Goal: Task Accomplishment & Management: Manage account settings

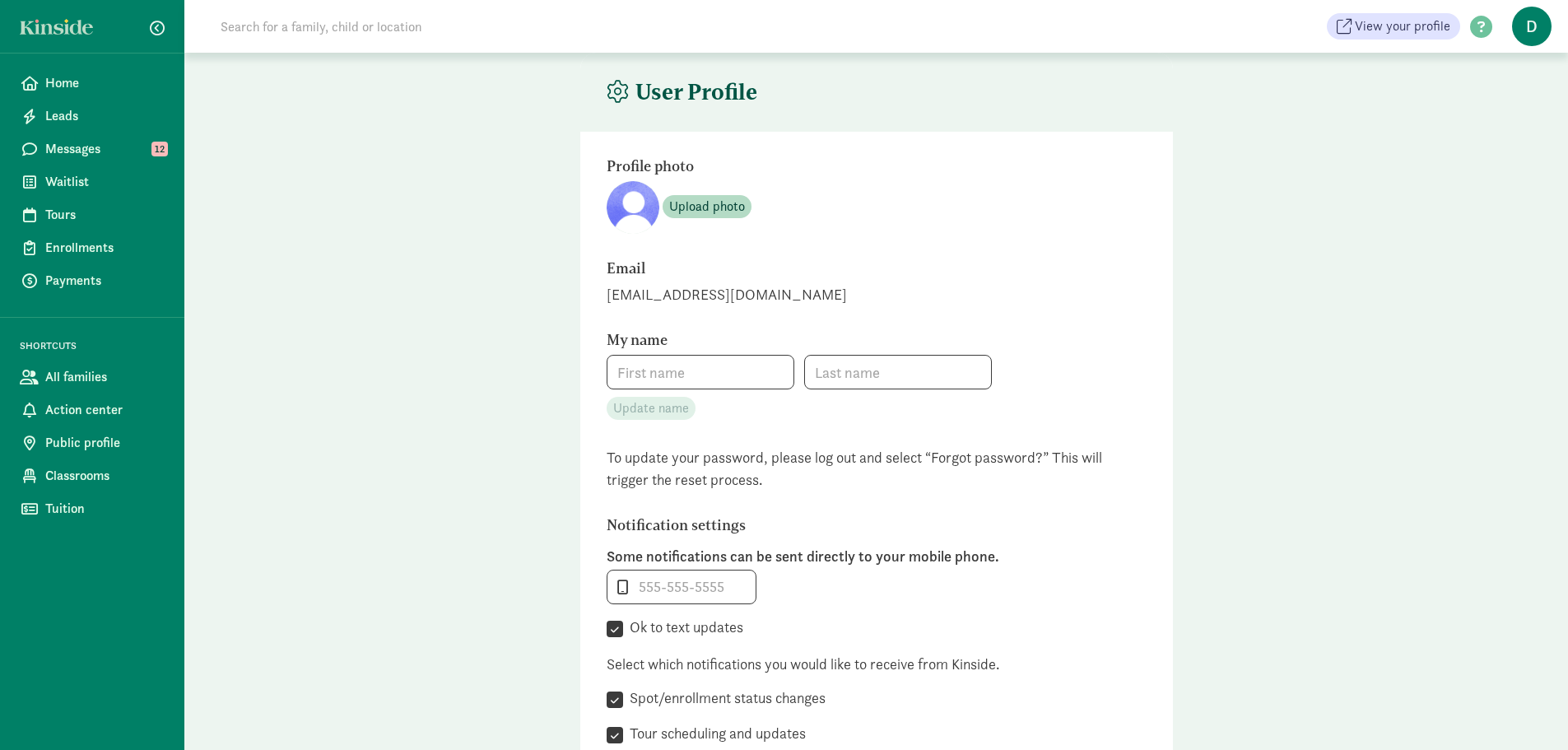
type input "Delia"
type input "Martinez"
type input "+19703895439"
checkbox input "true"
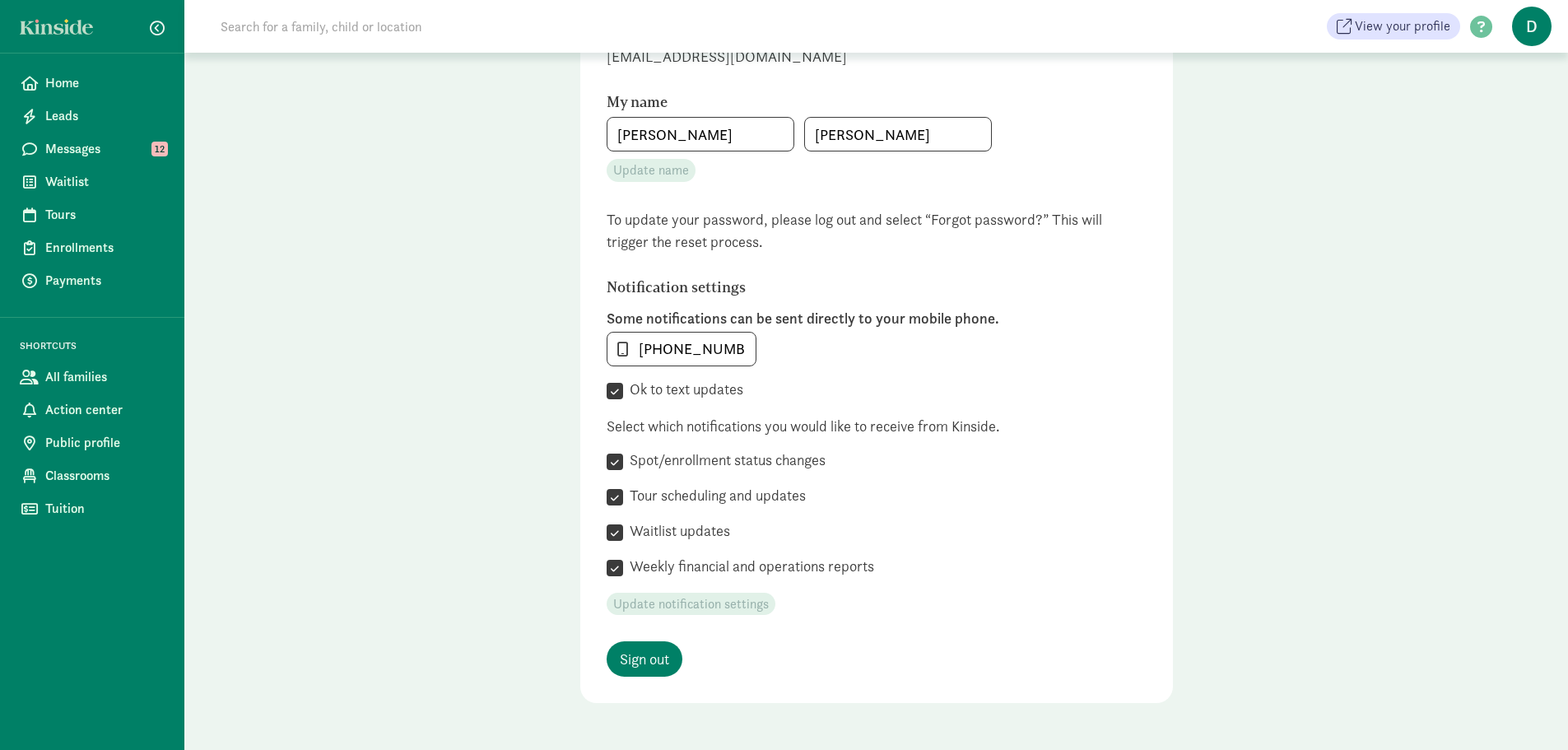
scroll to position [289, 0]
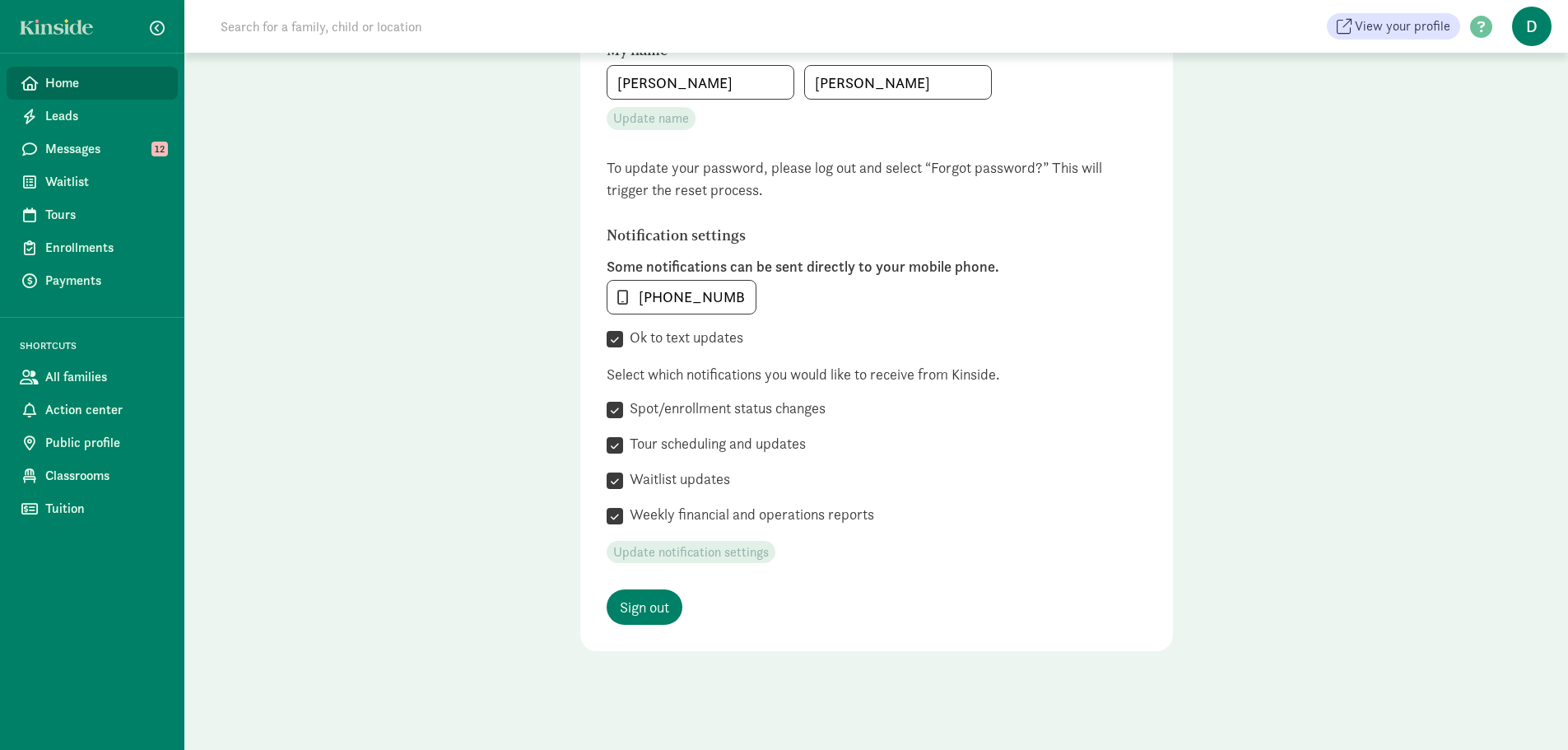
click at [73, 88] on span "Home" at bounding box center [105, 84] width 119 height 20
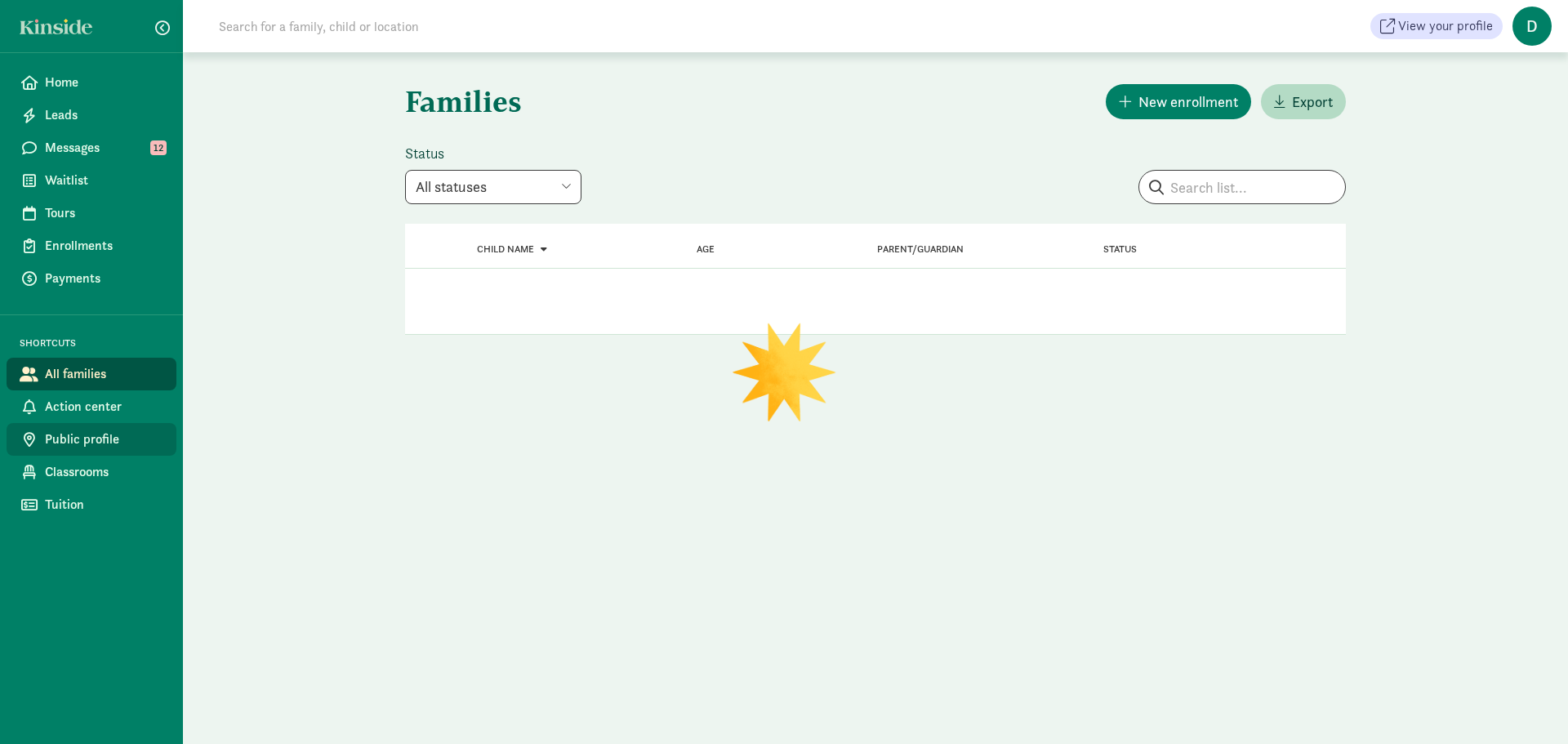
click at [92, 445] on span "Public profile" at bounding box center [104, 440] width 118 height 20
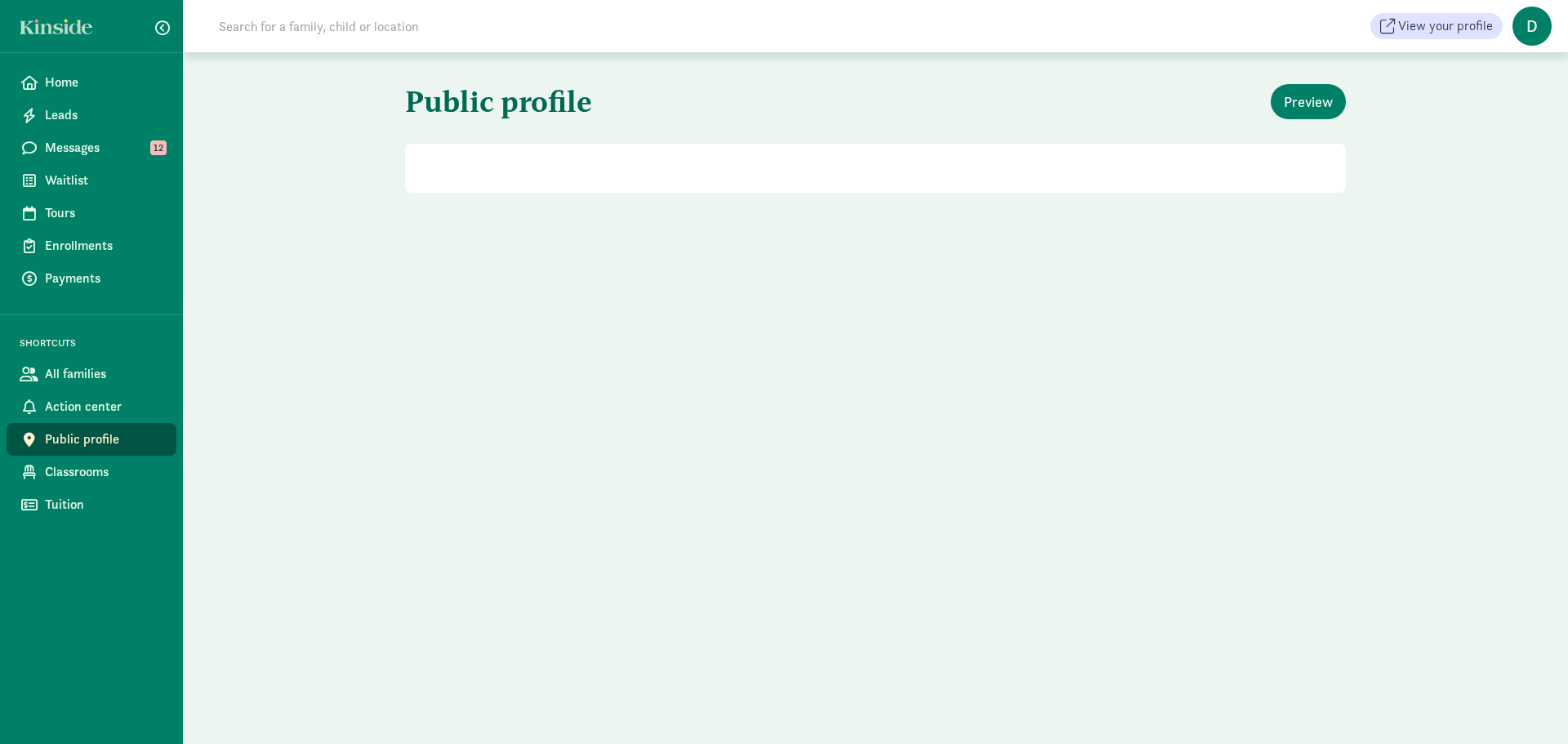
click at [398, 491] on div "Public profile Preview" at bounding box center [875, 398] width 1385 height 692
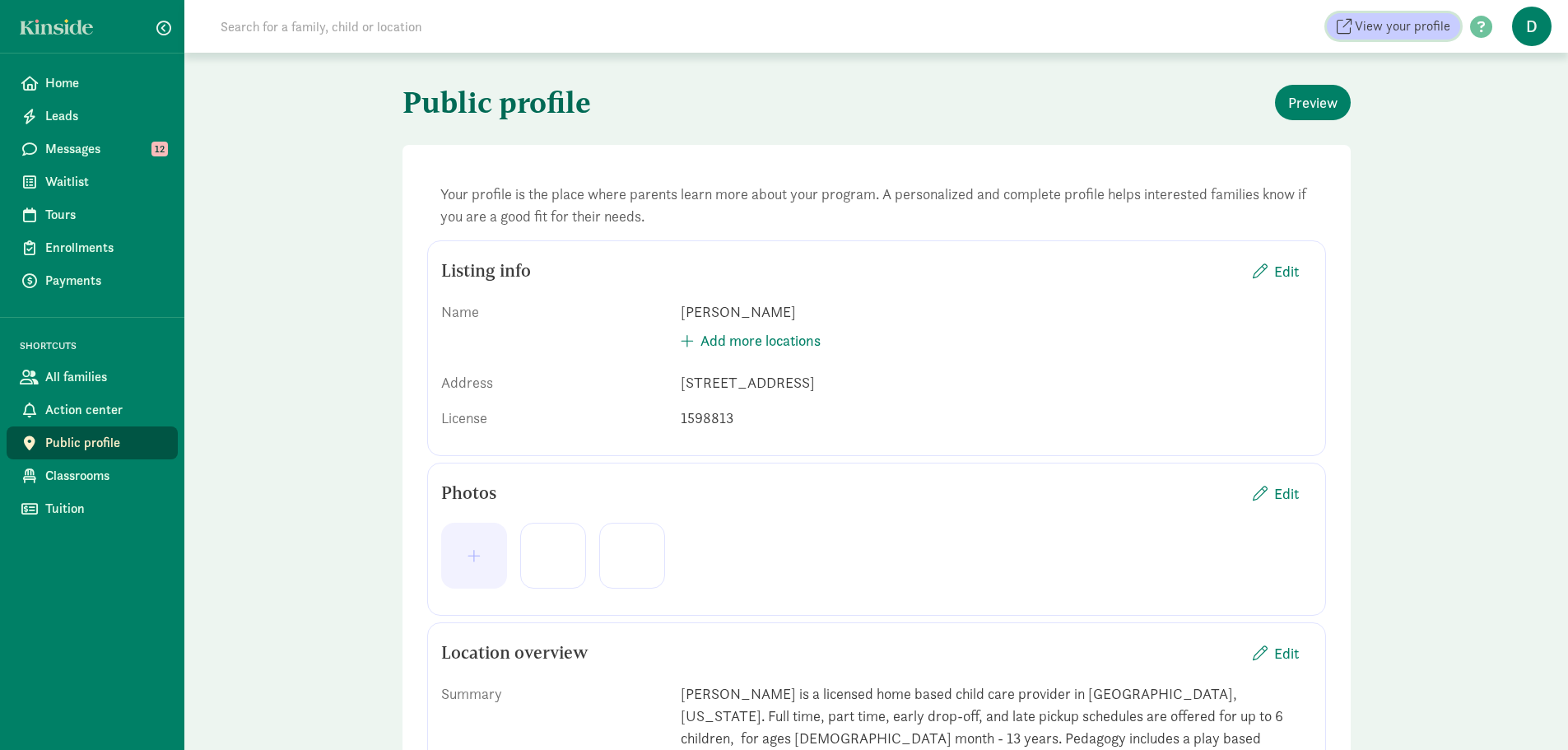
click at [1417, 26] on span "View your profile" at bounding box center [1402, 26] width 95 height 20
click at [1476, 36] on span at bounding box center [1480, 27] width 42 height 22
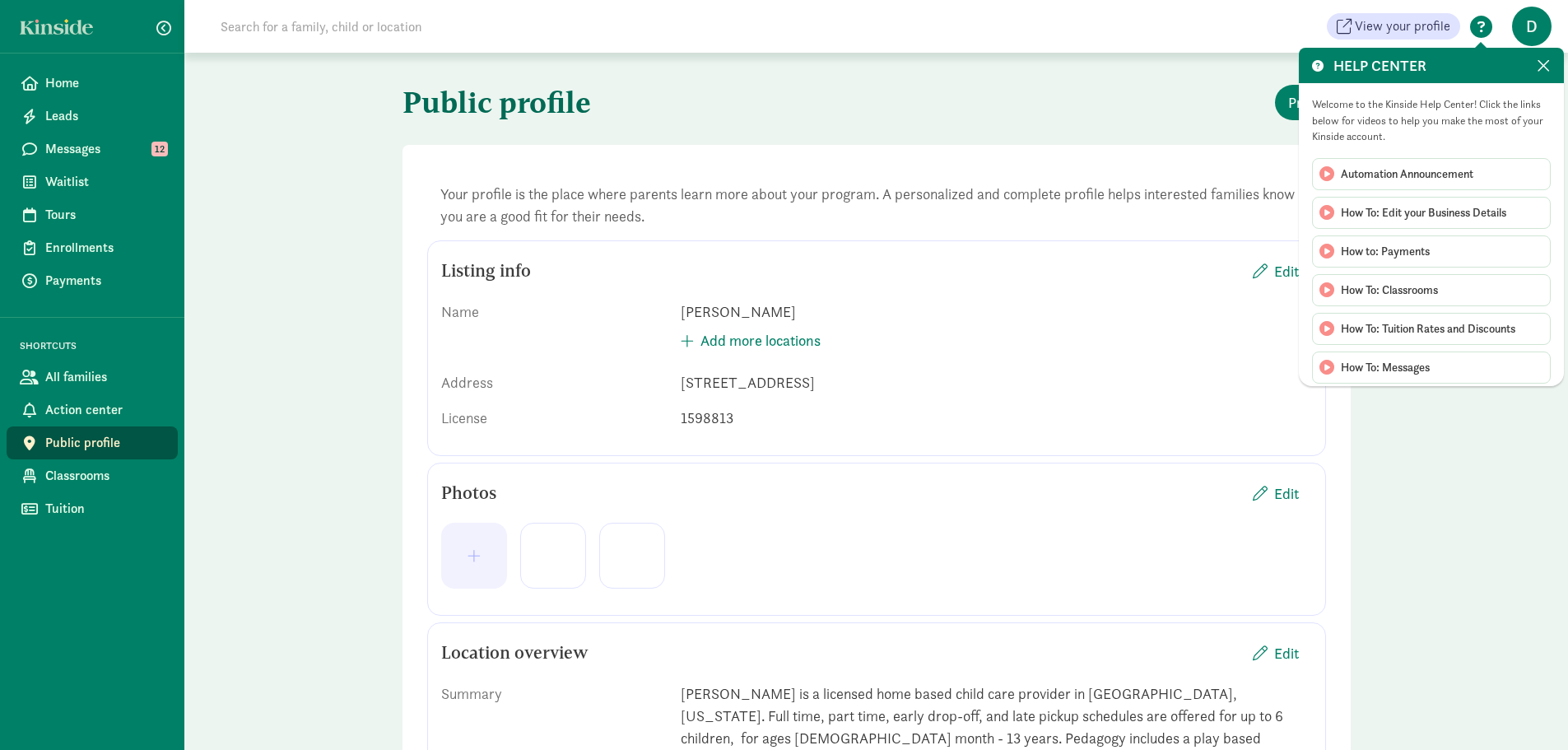
click at [1547, 60] on span at bounding box center [1543, 66] width 14 height 18
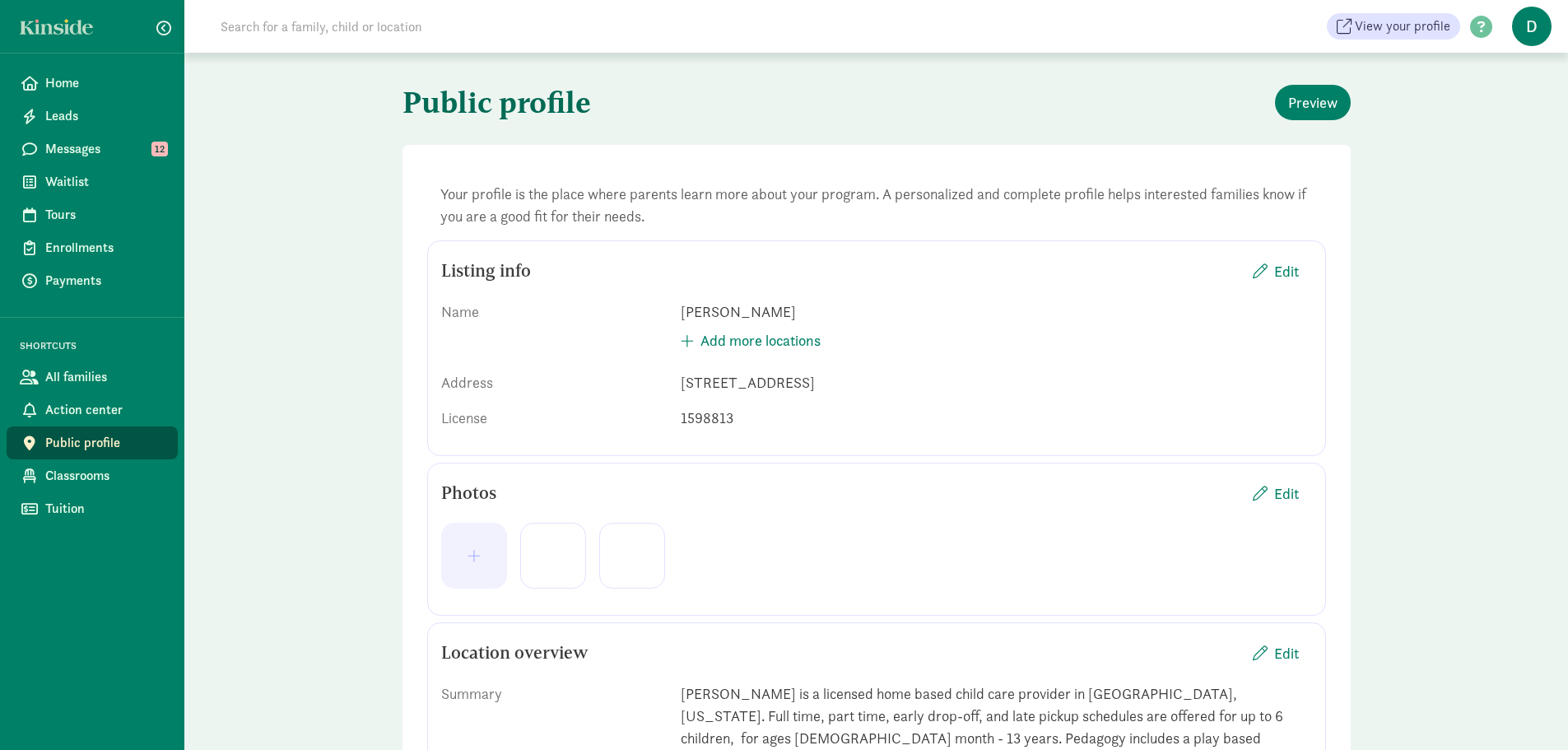
click at [1527, 27] on span "D" at bounding box center [1532, 26] width 40 height 40
click at [1508, 91] on link "Logout" at bounding box center [1518, 85] width 66 height 20
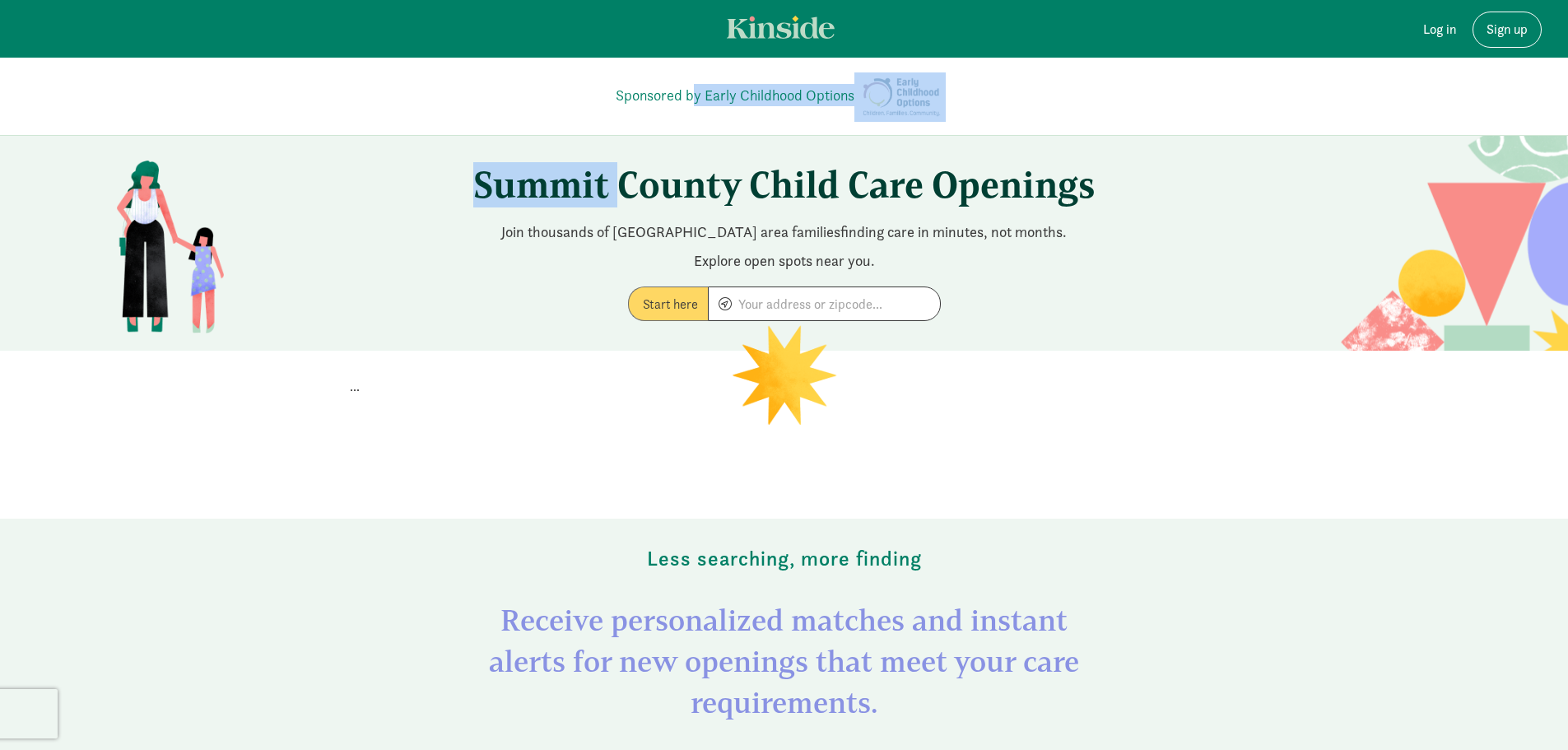
drag, startPoint x: 608, startPoint y: 92, endPoint x: 608, endPoint y: 139, distance: 47.0
click at [608, 139] on div "Sponsored by Early Childhood Options Summit County Child Care Openings Join tho…" at bounding box center [784, 475] width 1568 height 834
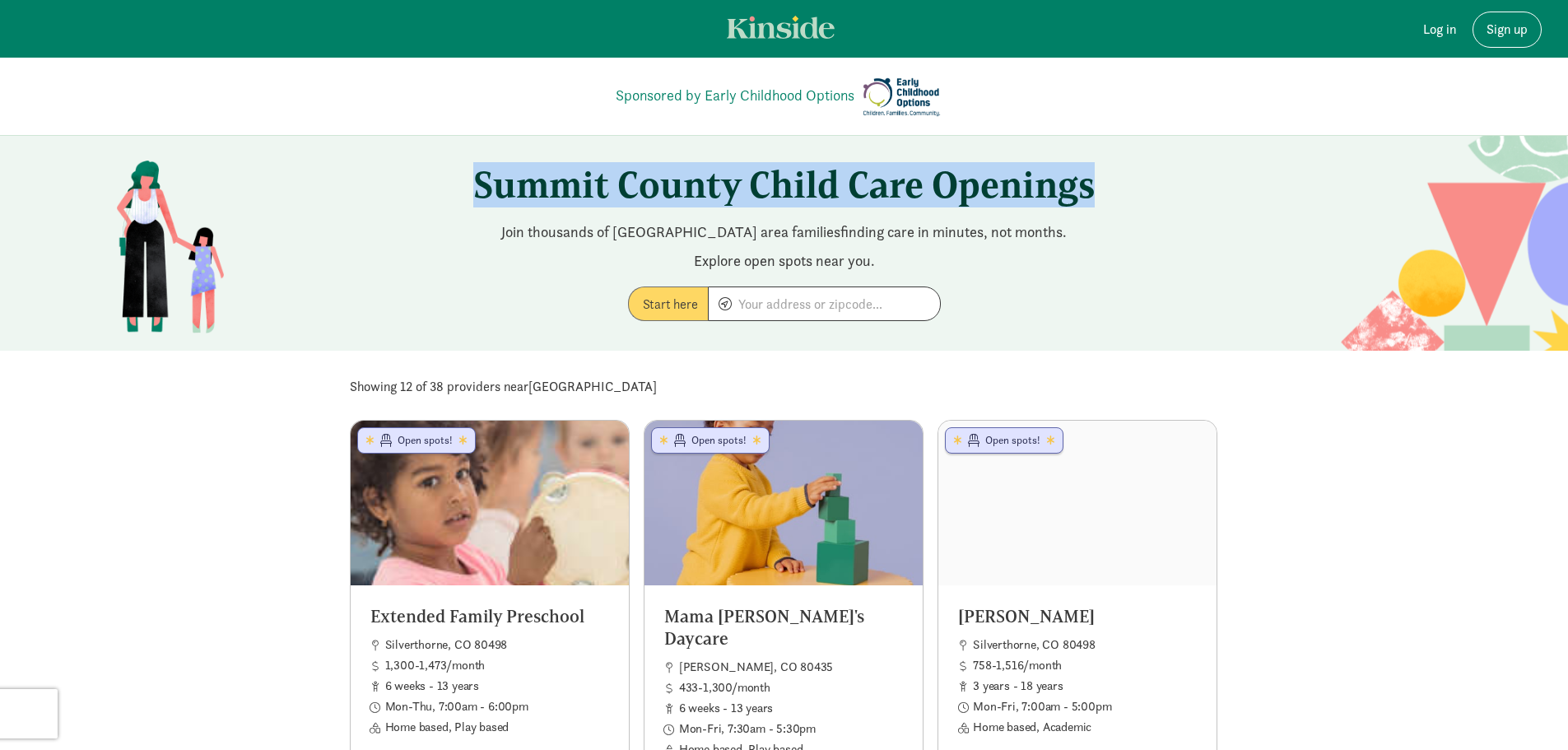
drag, startPoint x: 1119, startPoint y: 192, endPoint x: 432, endPoint y: 193, distance: 687.0
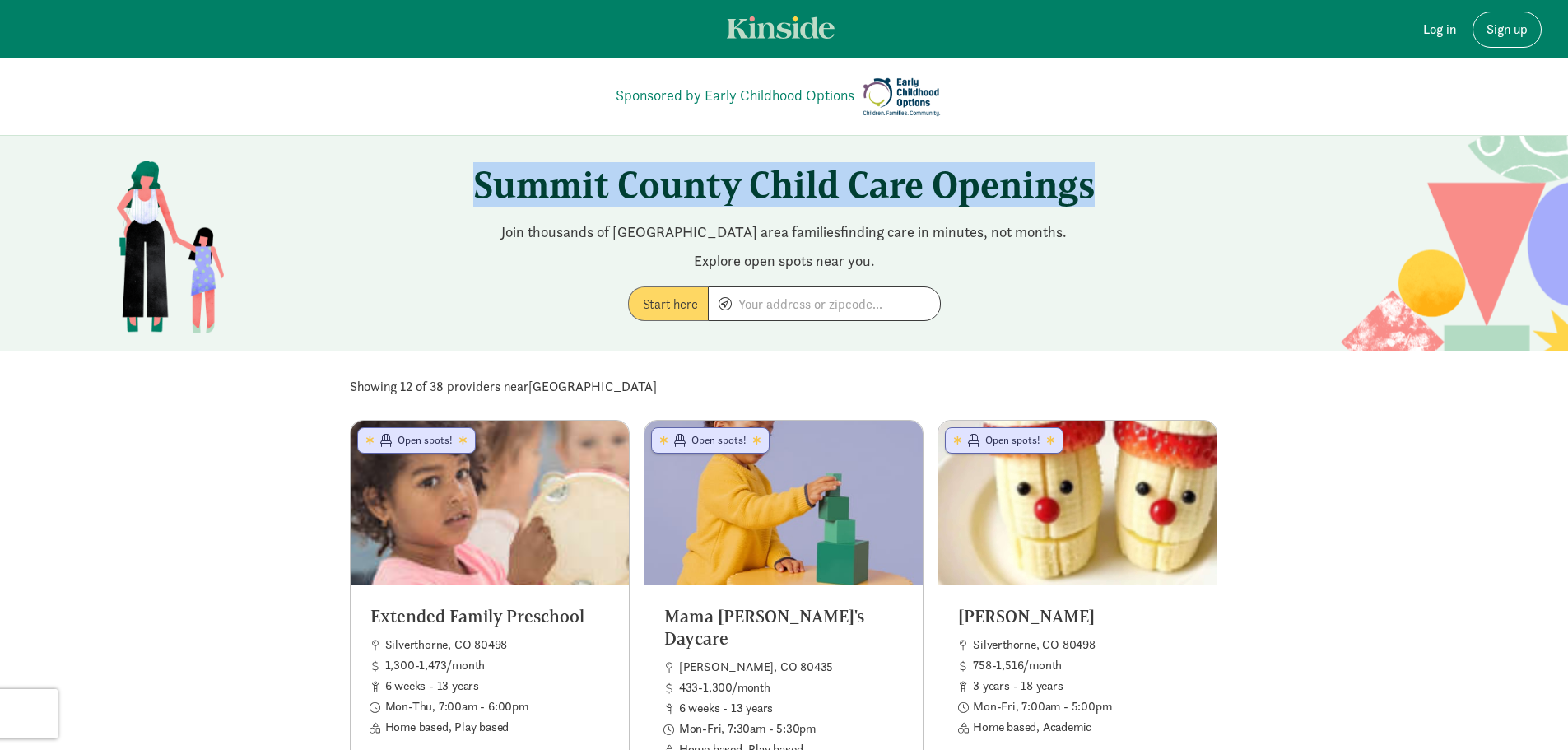
click at [432, 193] on h1 "Summit County Child Care Openings" at bounding box center [784, 184] width 913 height 45
copy h1 "Summit County Child Care Openings"
drag, startPoint x: 609, startPoint y: 92, endPoint x: 851, endPoint y: 98, distance: 242.1
click at [851, 98] on div "Sponsored by Early Childhood Options" at bounding box center [784, 98] width 913 height 76
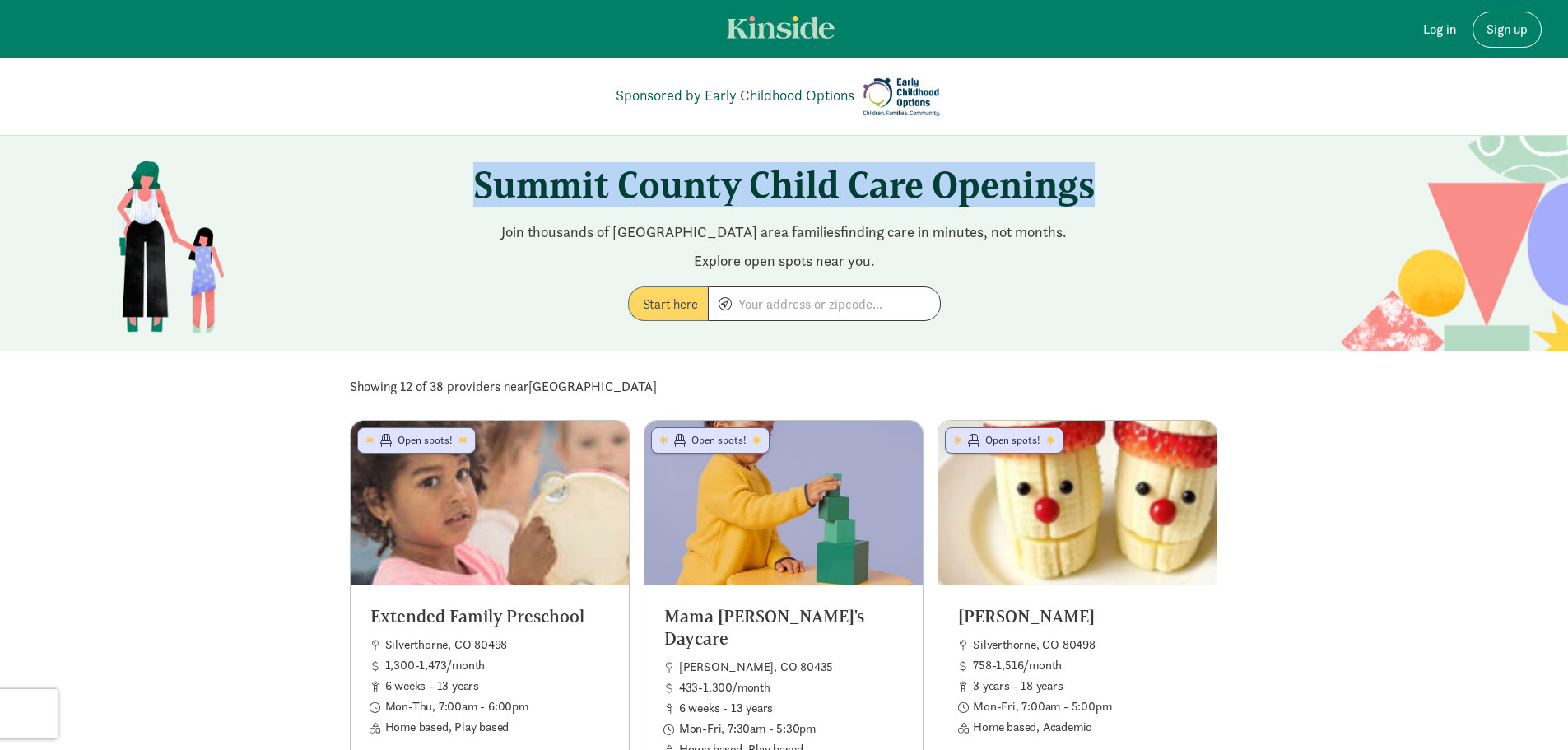
copy link "Sponsored by Early Childhood Options"
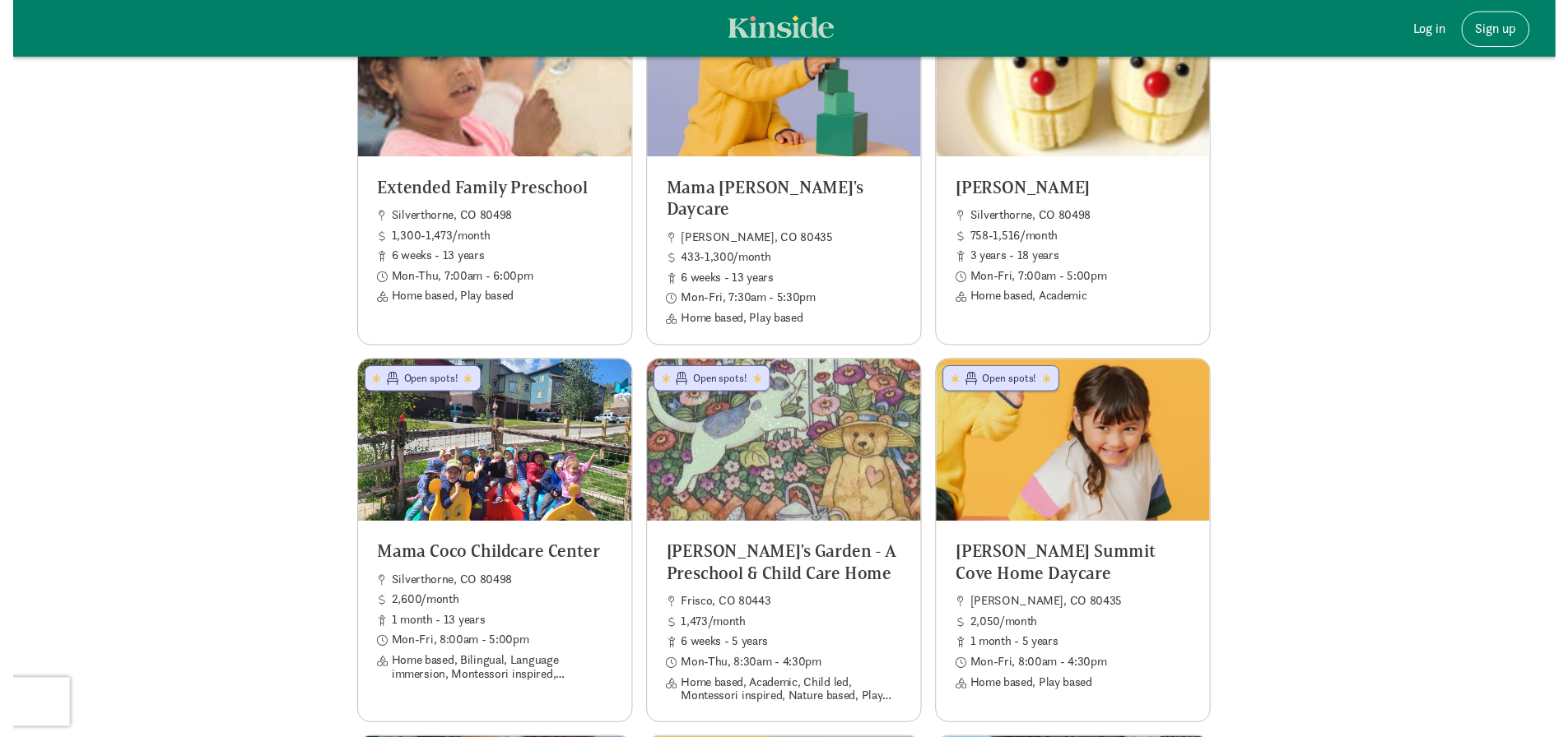
scroll to position [430, 0]
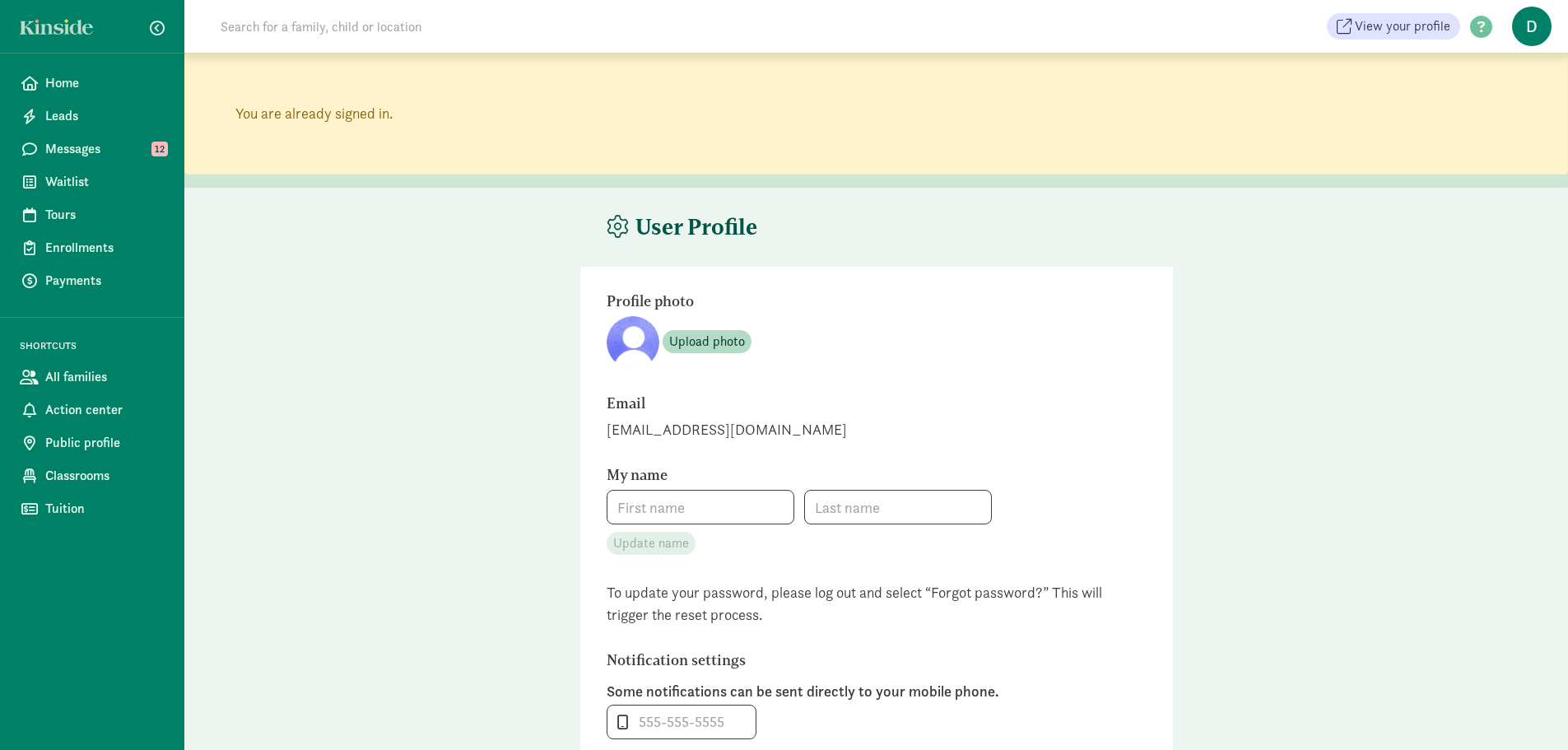
type input "[PERSON_NAME]"
type input "[PHONE_NUMBER]"
checkbox input "true"
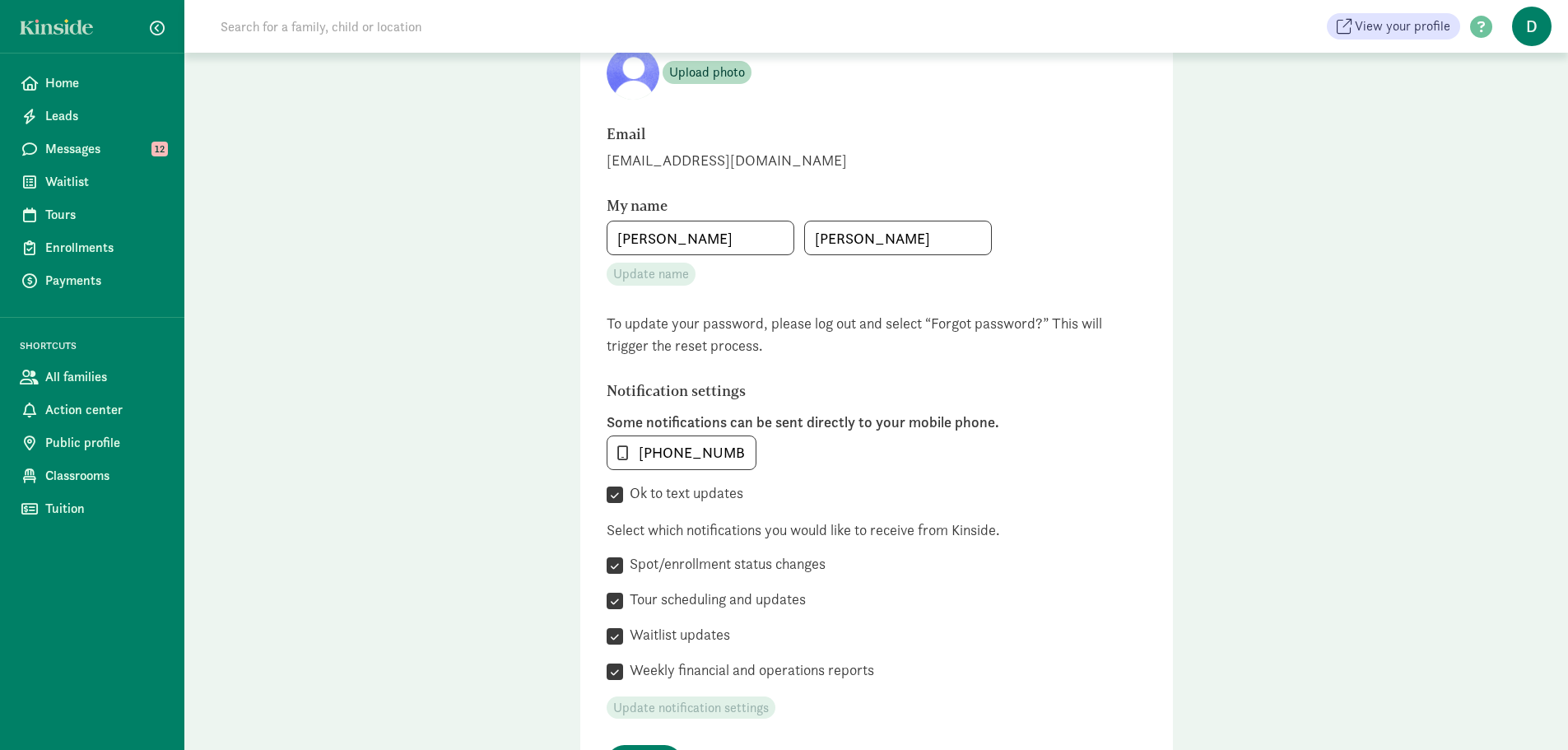
scroll to position [98, 0]
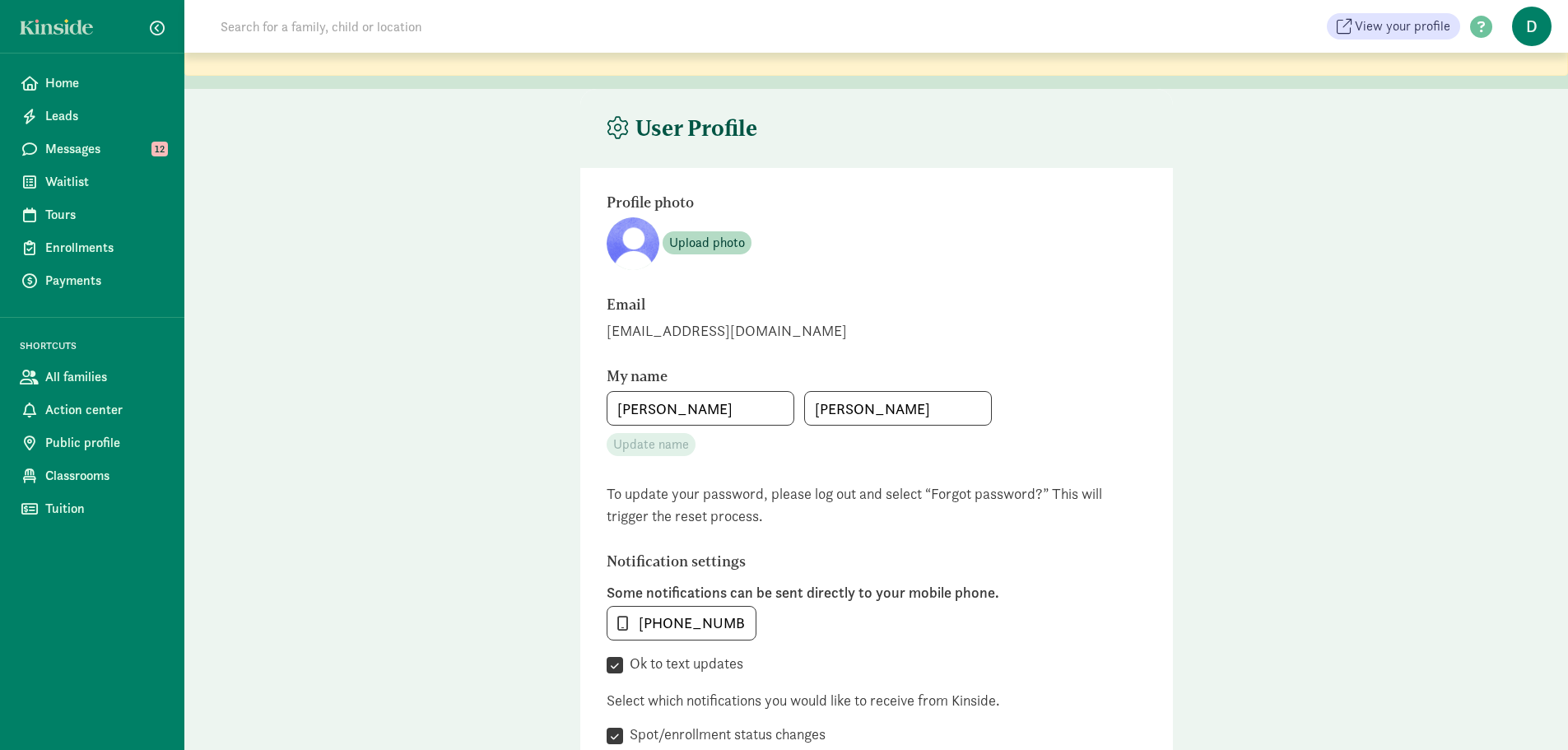
click at [1540, 24] on span "D" at bounding box center [1532, 26] width 40 height 40
click at [77, 84] on span "Home" at bounding box center [105, 84] width 119 height 20
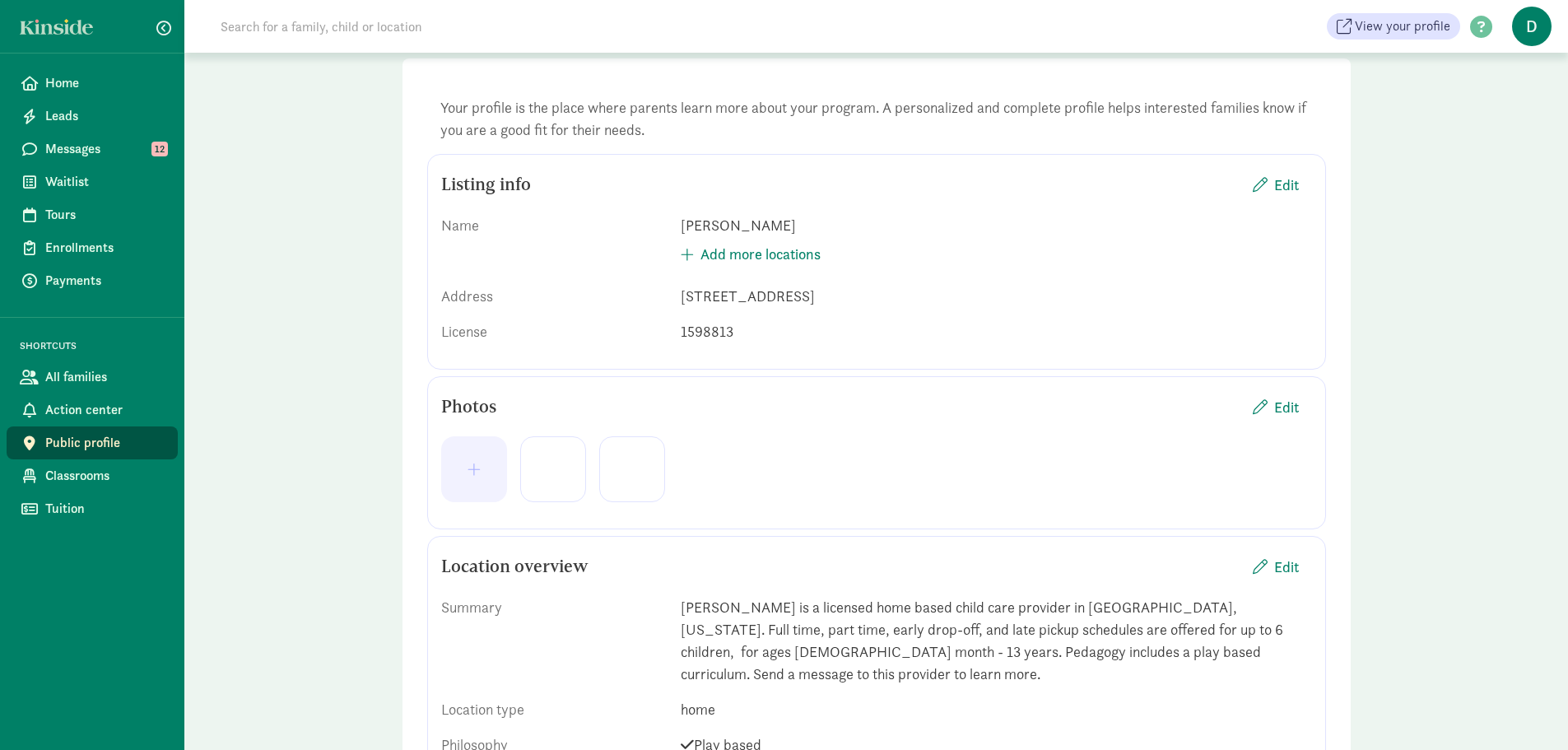
scroll to position [93, 0]
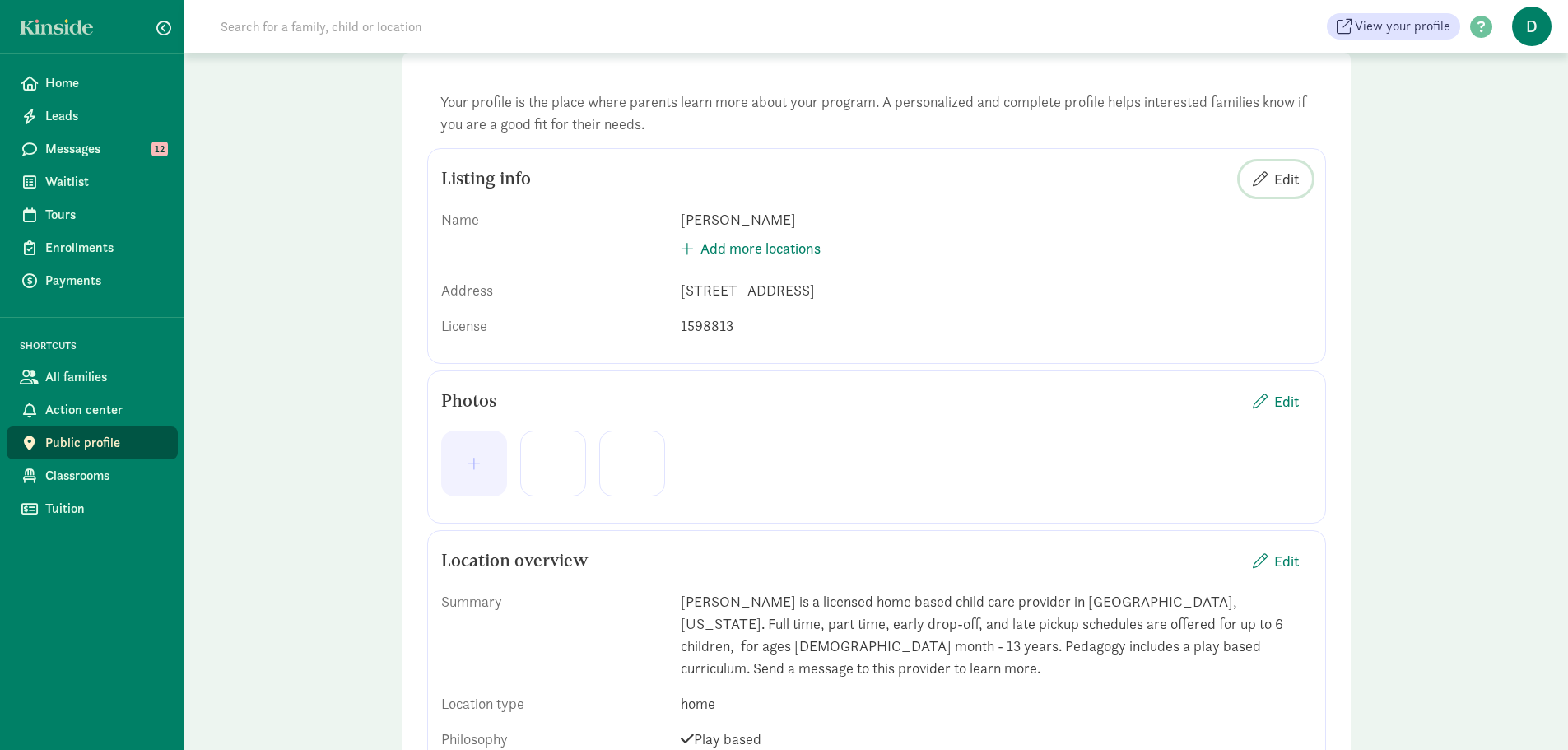
click at [1280, 187] on span "Edit" at bounding box center [1286, 179] width 25 height 22
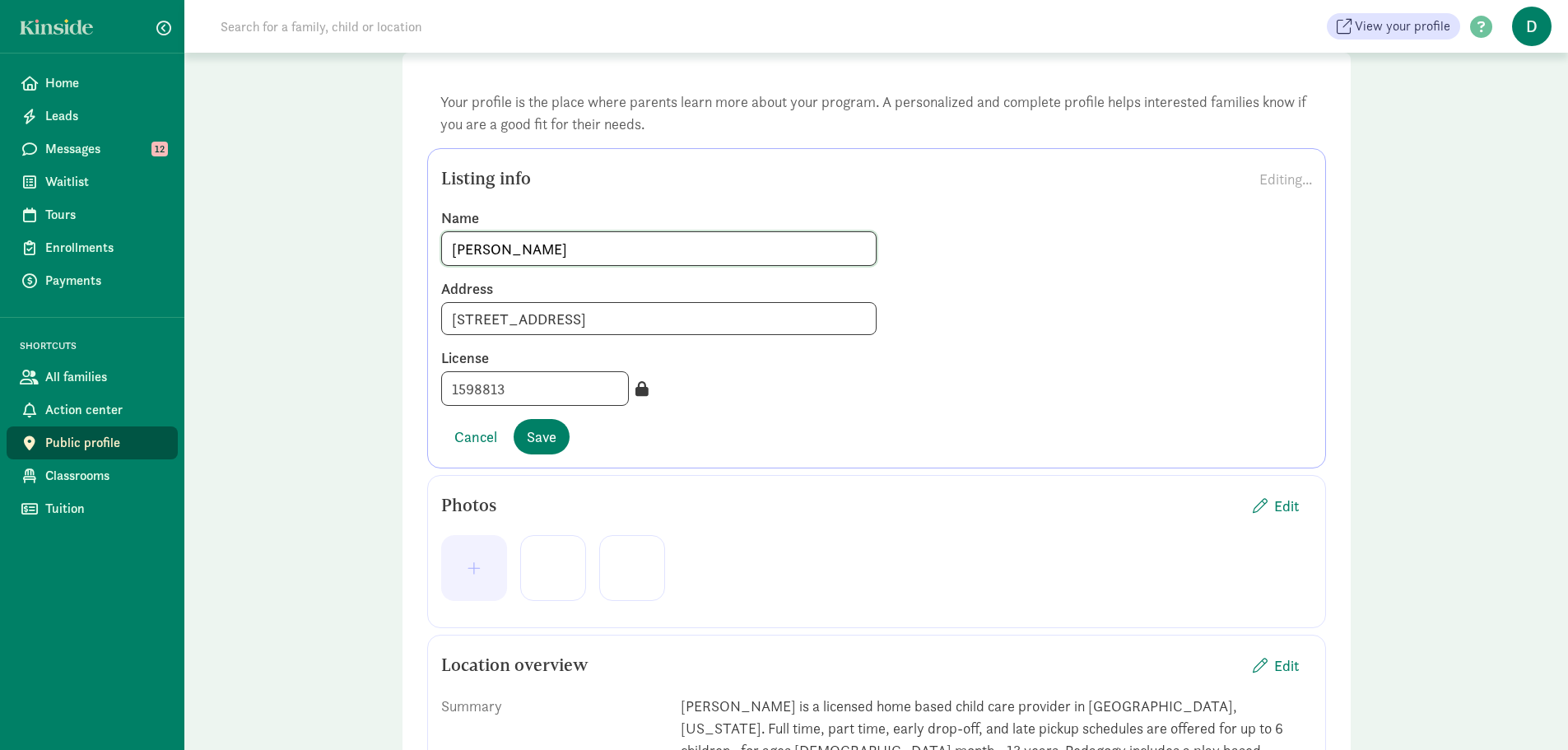
click at [529, 257] on input "[PERSON_NAME]" at bounding box center [659, 249] width 434 height 33
click at [451, 256] on input "[PERSON_NAME]" at bounding box center [659, 249] width 434 height 33
click at [653, 250] on input "Delia Martinez (Sol y Luna" at bounding box center [659, 249] width 434 height 33
type input "Delia Martinez (Sol y Luna)"
click at [1027, 337] on div "Name Delia Martinez (Sol y Luna) Address 562 Polar Ct, Silverthorne, CO, 80498 …" at bounding box center [876, 307] width 870 height 224
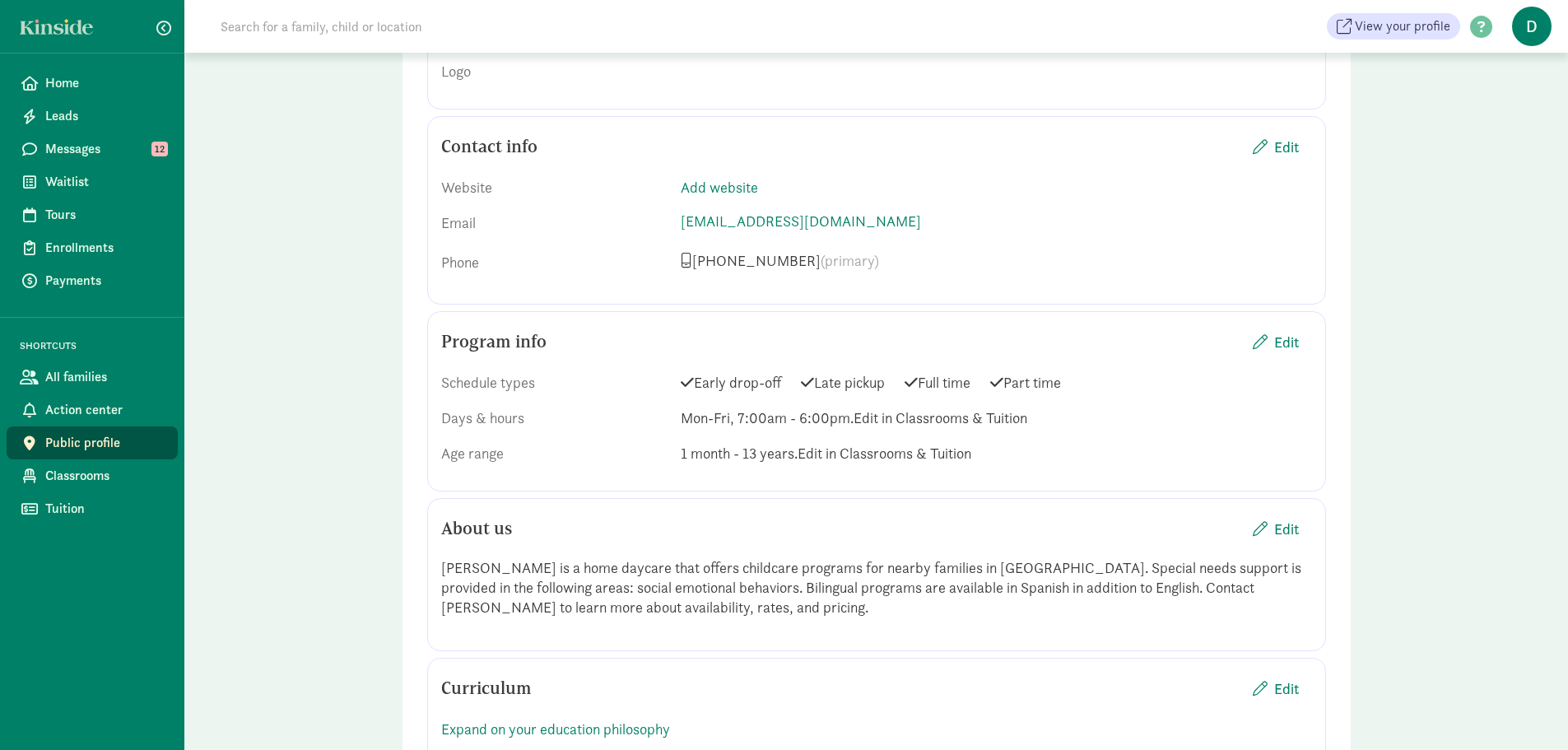
scroll to position [986, 0]
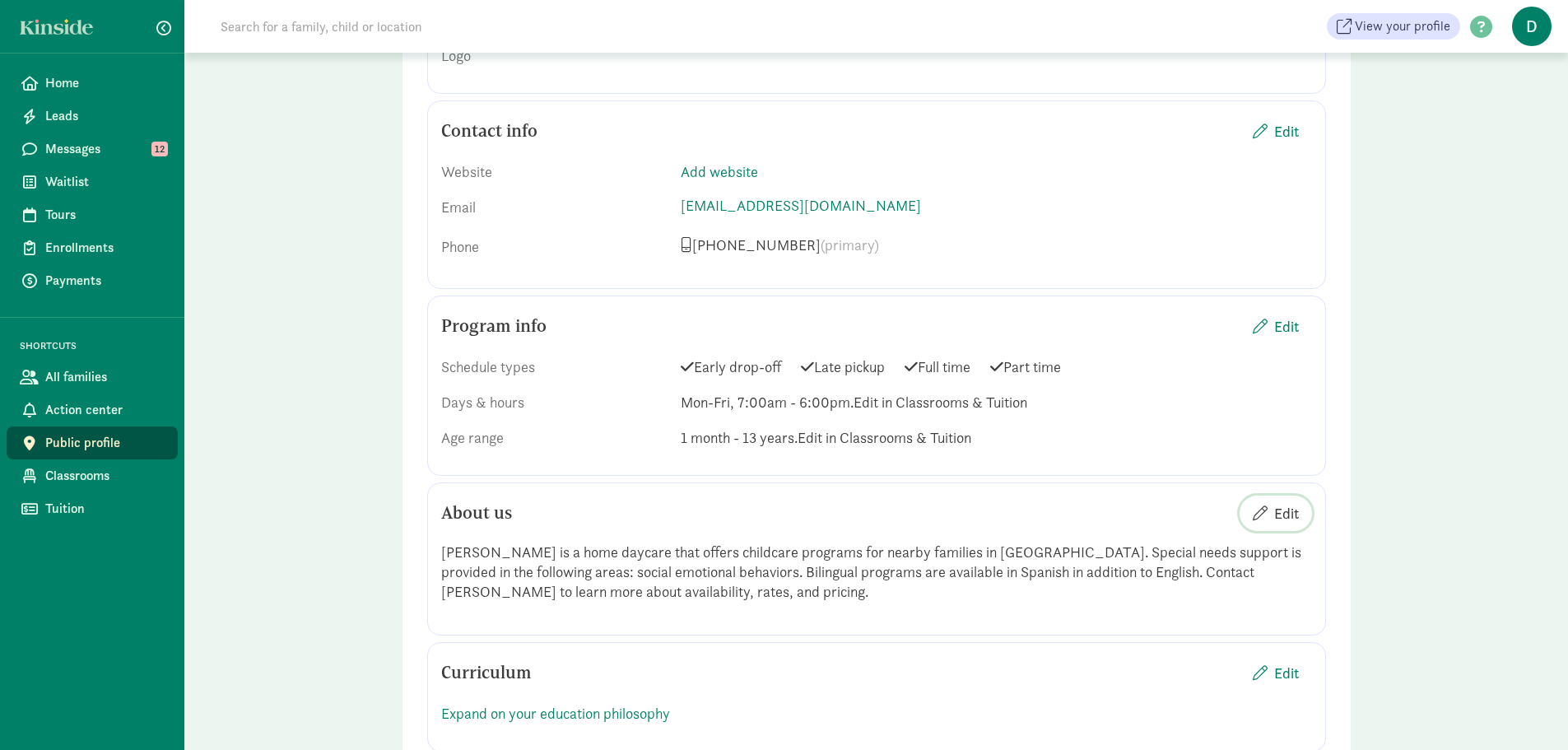
click at [1282, 502] on span "Edit" at bounding box center [1286, 513] width 25 height 22
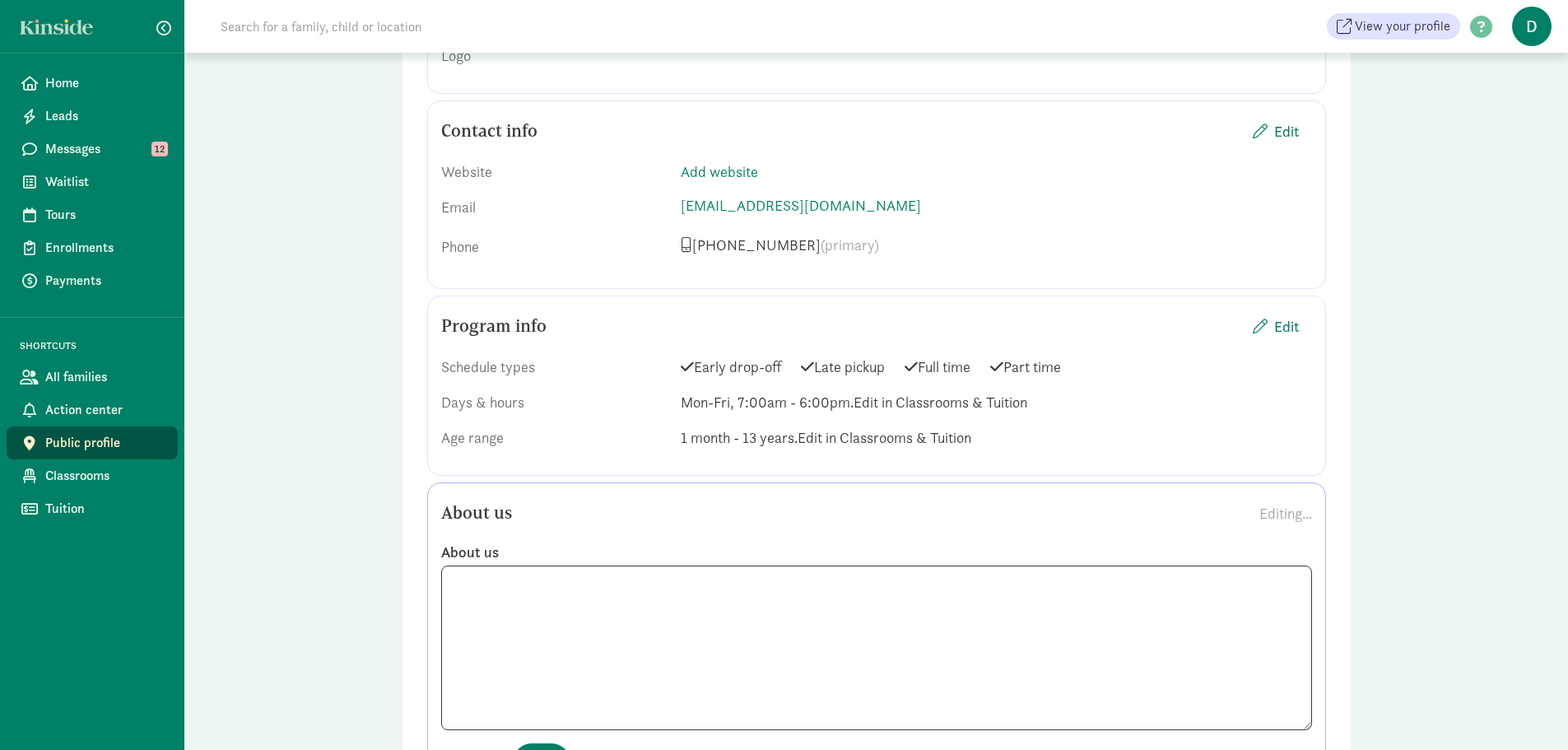
click at [1459, 550] on div "Public profile Preview Your profile is the place where parents learn more about…" at bounding box center [876, 478] width 1384 height 2824
click at [1461, 466] on div "Public profile Preview Your profile is the place where parents learn more about…" at bounding box center [876, 478] width 1384 height 2824
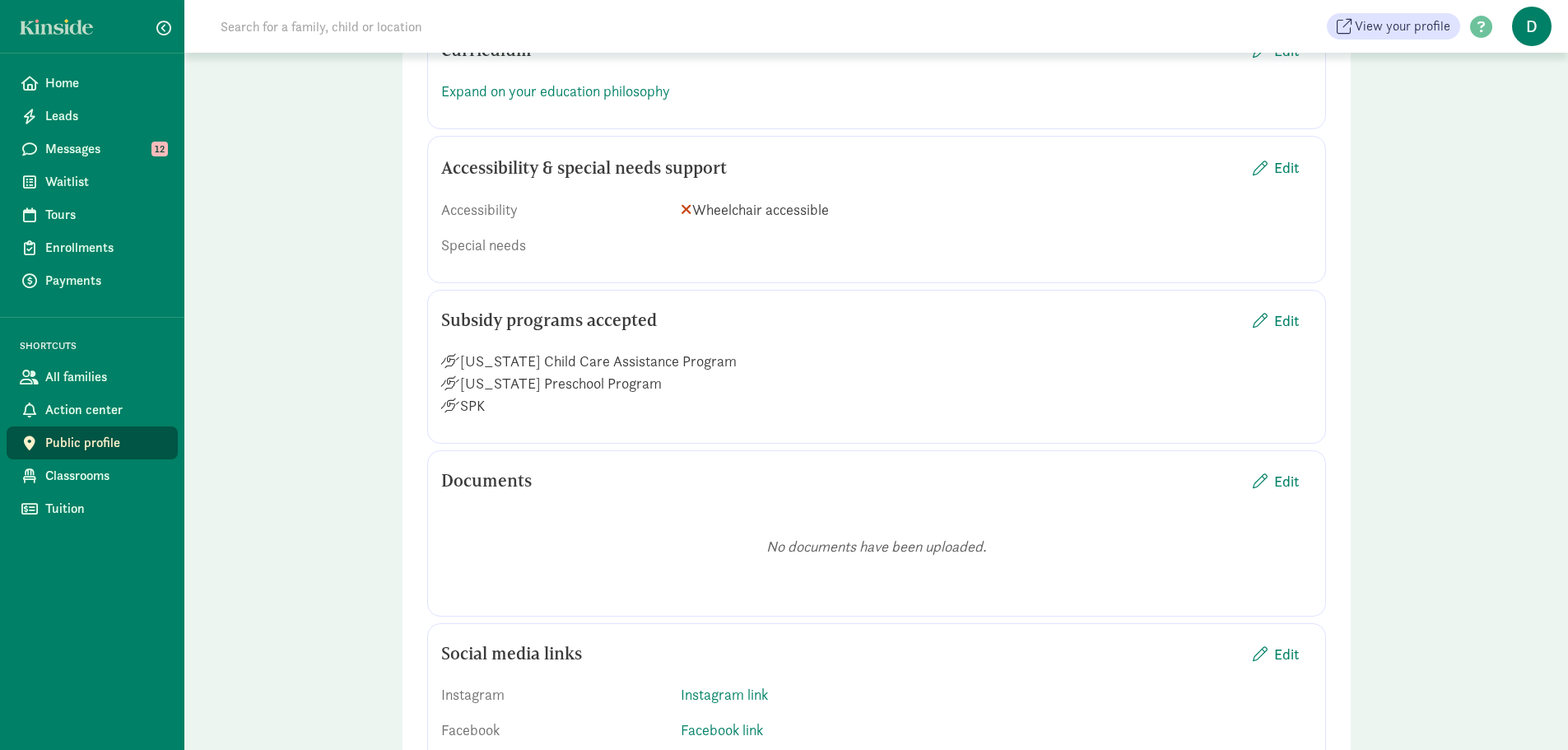
scroll to position [1769, 0]
click at [1275, 306] on span "Edit" at bounding box center [1286, 317] width 25 height 22
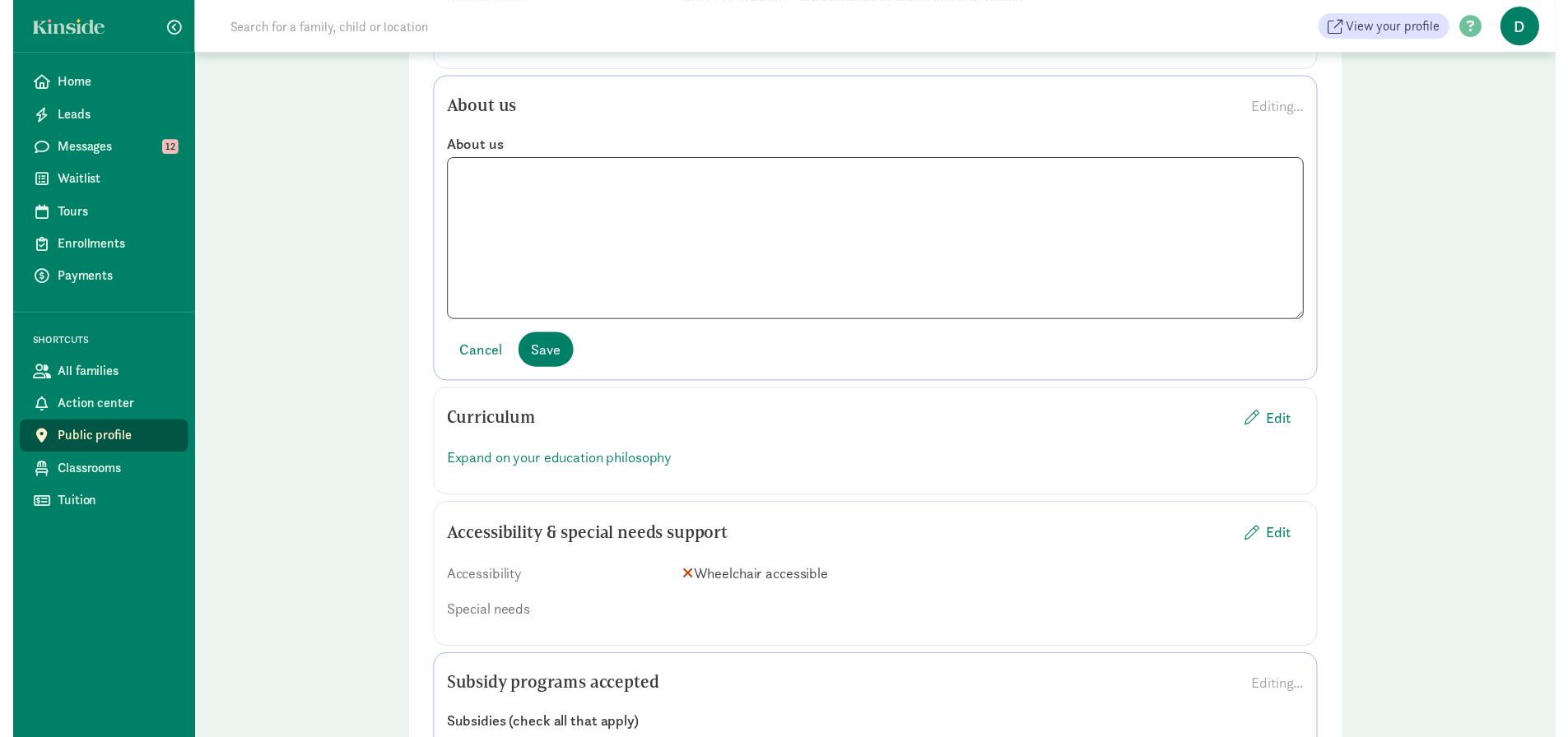
scroll to position [1367, 0]
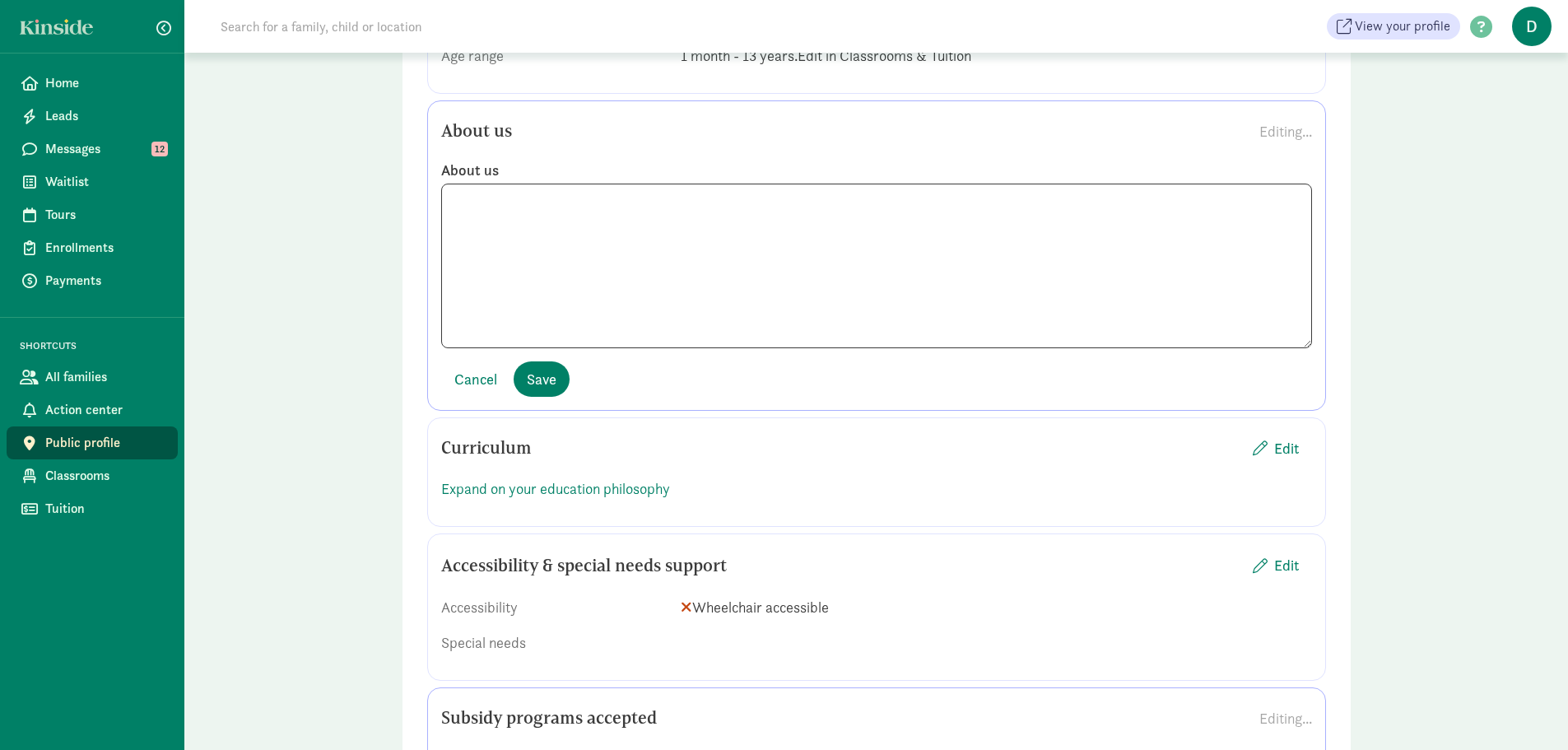
drag, startPoint x: 1550, startPoint y: 392, endPoint x: 1565, endPoint y: 471, distance: 80.4
click at [1565, 471] on div "Public profile Preview Your profile is the place where parents learn more about…" at bounding box center [876, 154] width 1384 height 2940
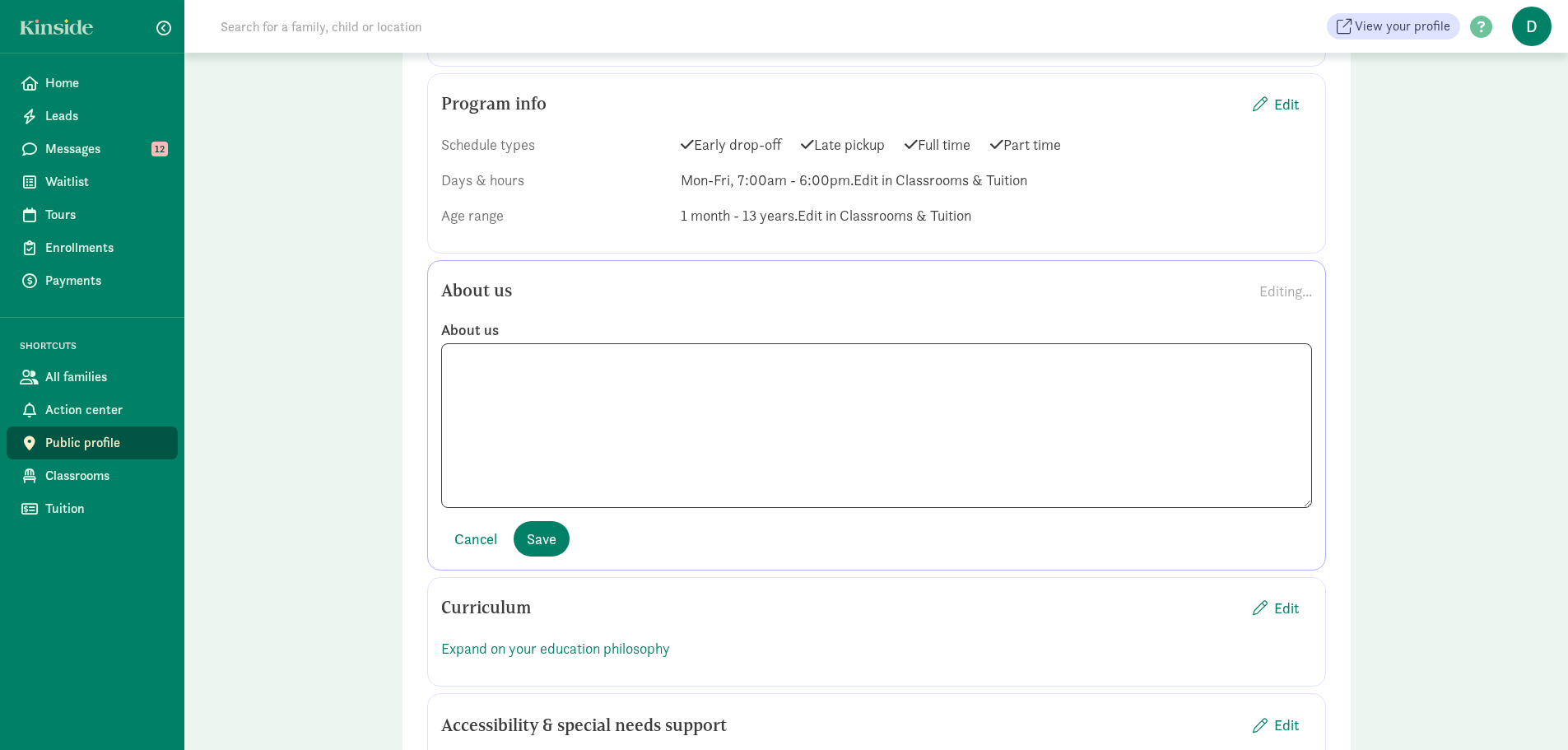
scroll to position [1202, 0]
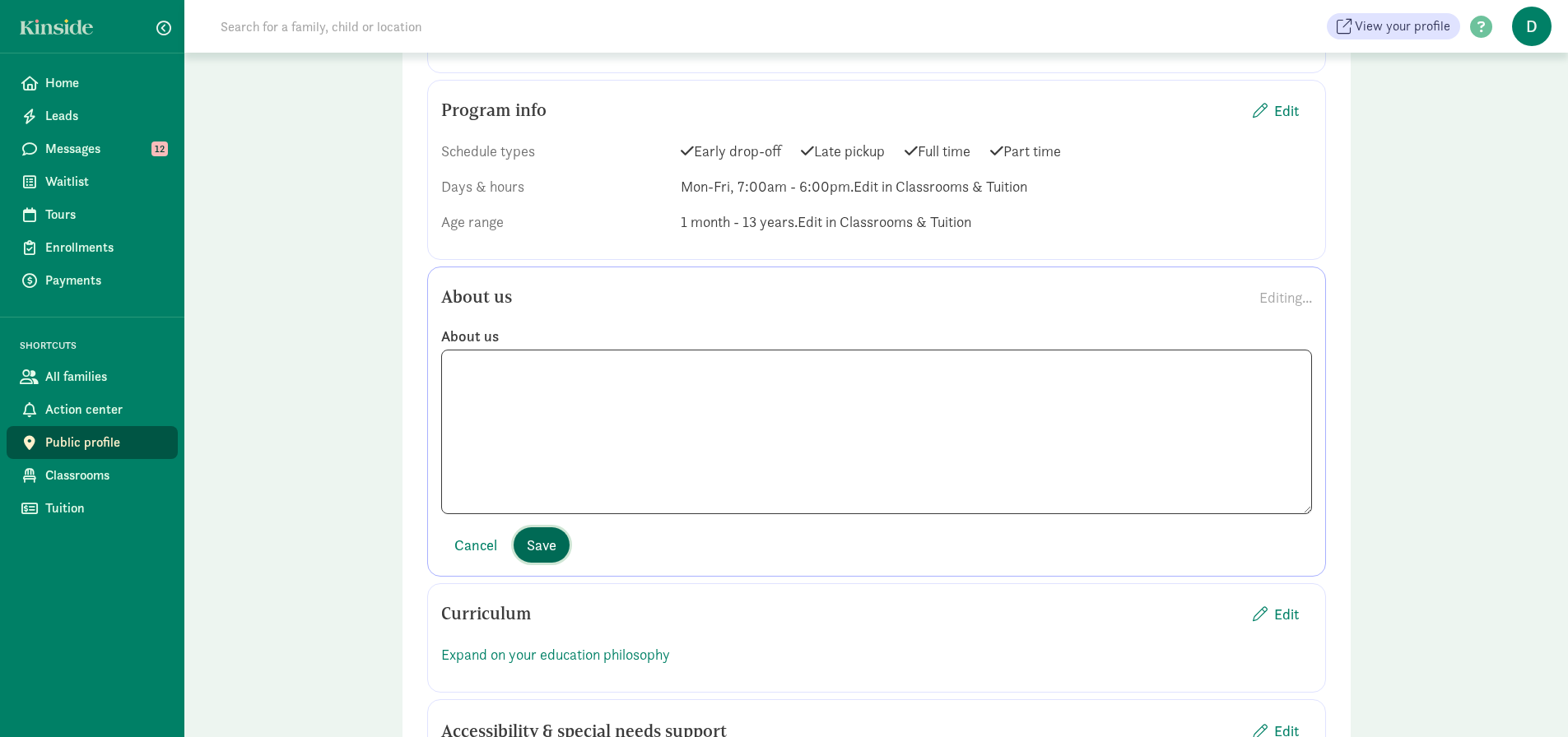
click at [546, 534] on span "Save" at bounding box center [541, 544] width 30 height 22
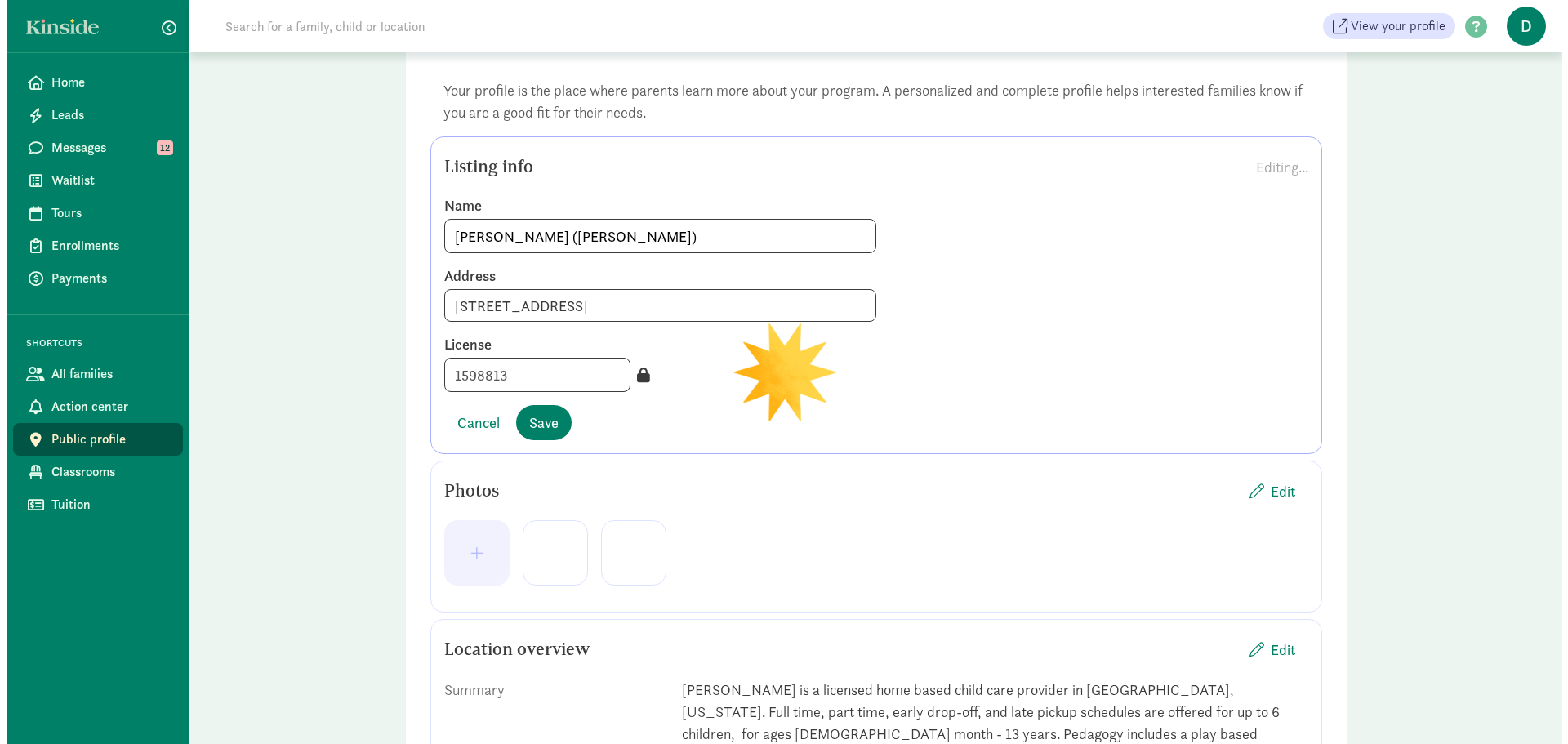
scroll to position [98, 0]
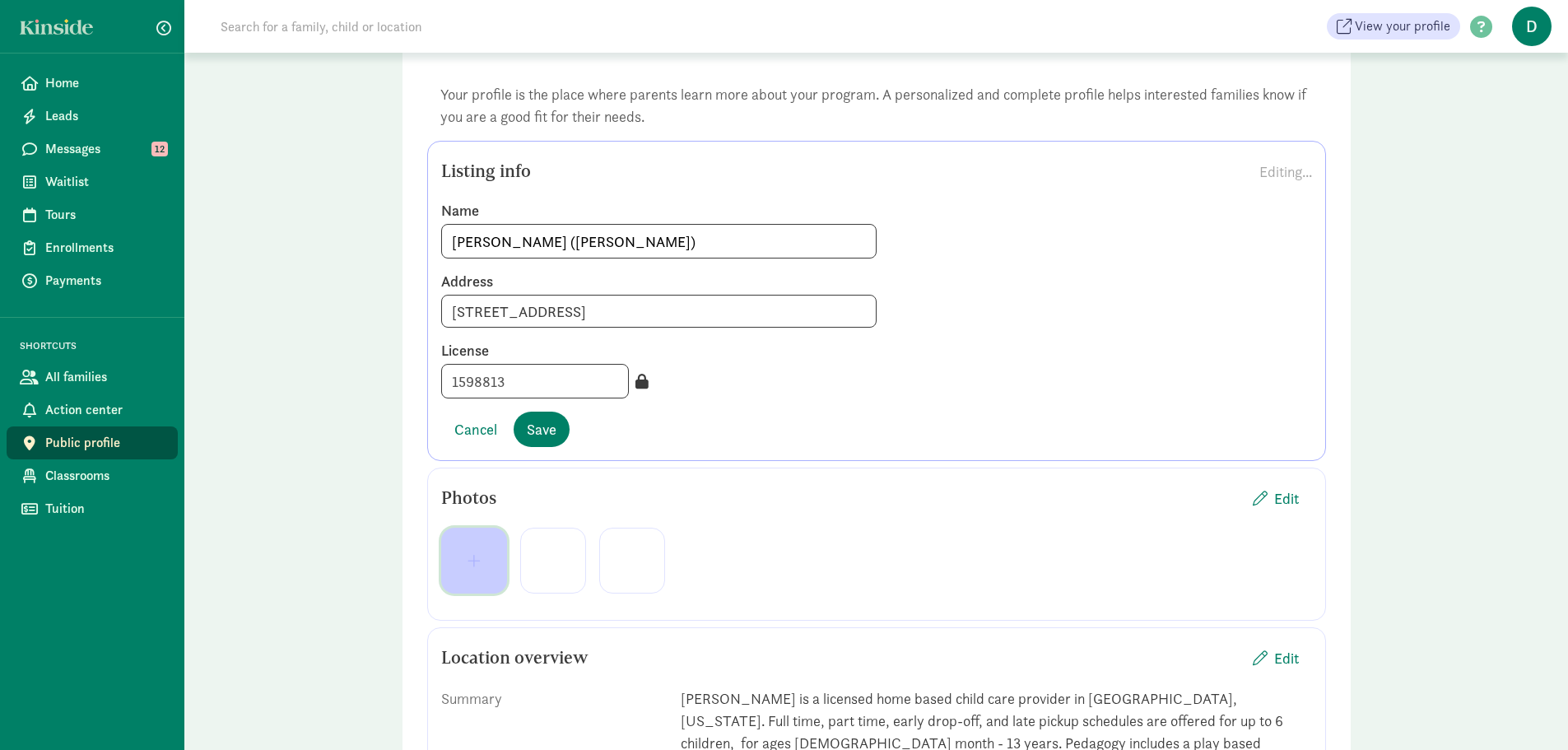
click at [486, 541] on button "button" at bounding box center [474, 561] width 66 height 66
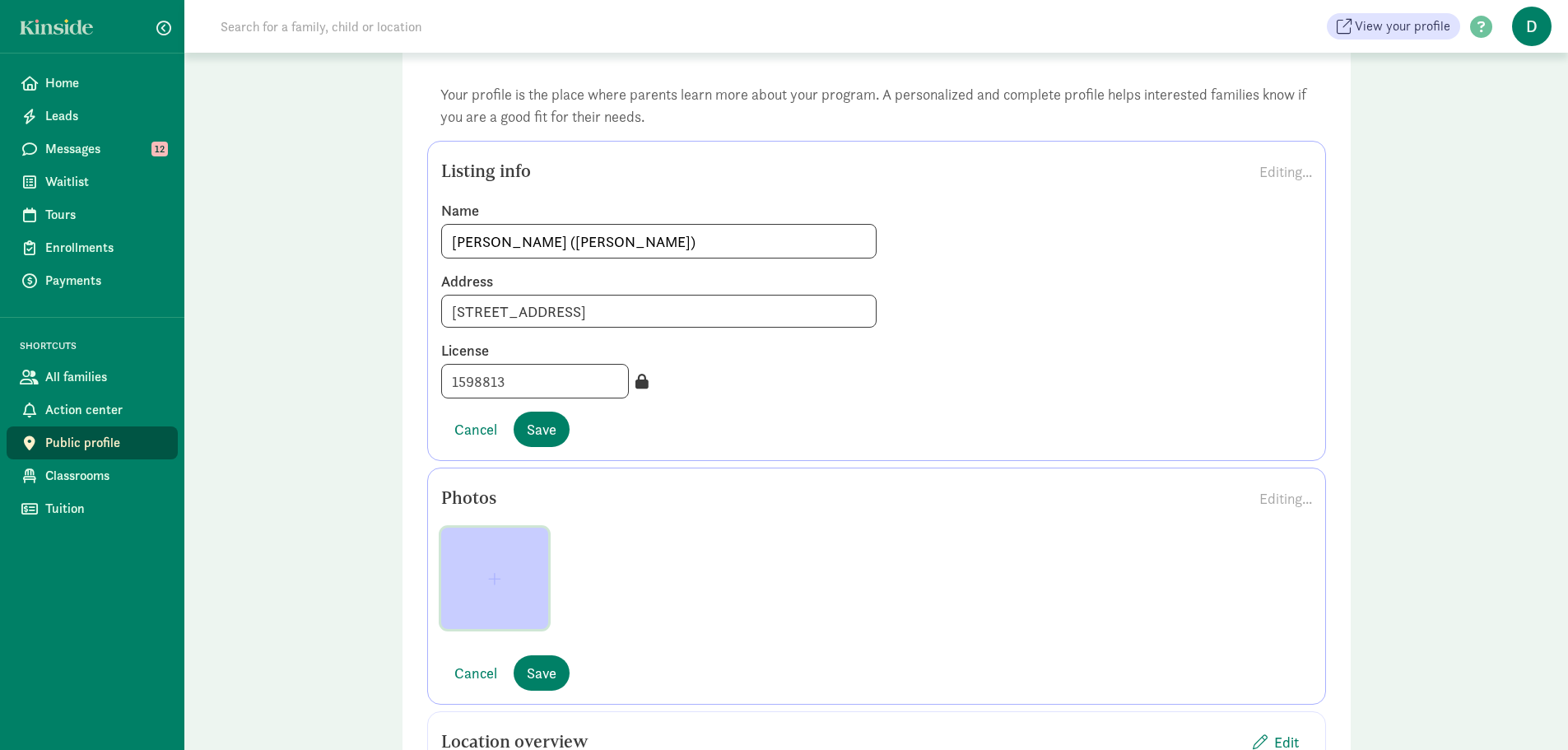
click at [493, 594] on button "button" at bounding box center [494, 578] width 107 height 101
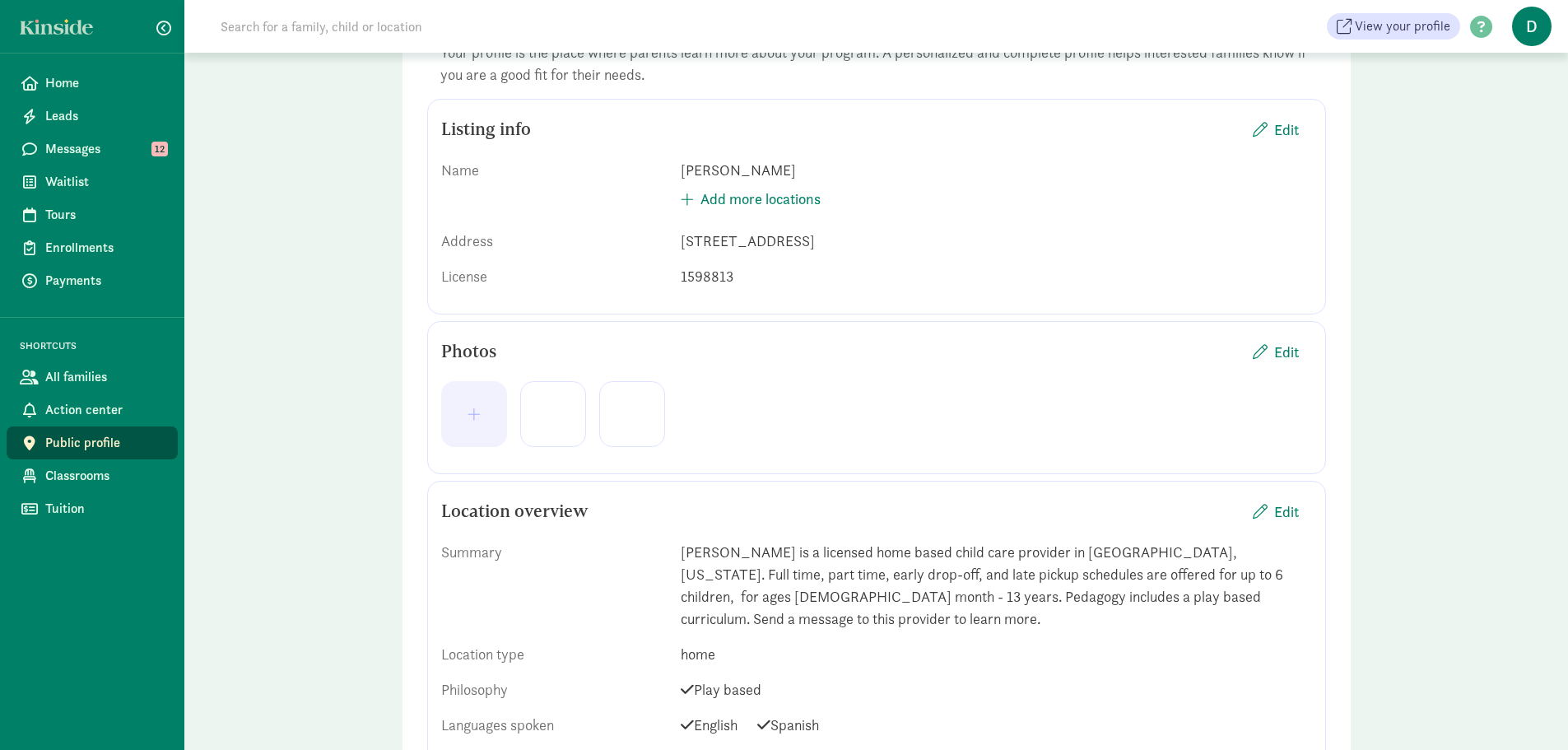
scroll to position [150, 0]
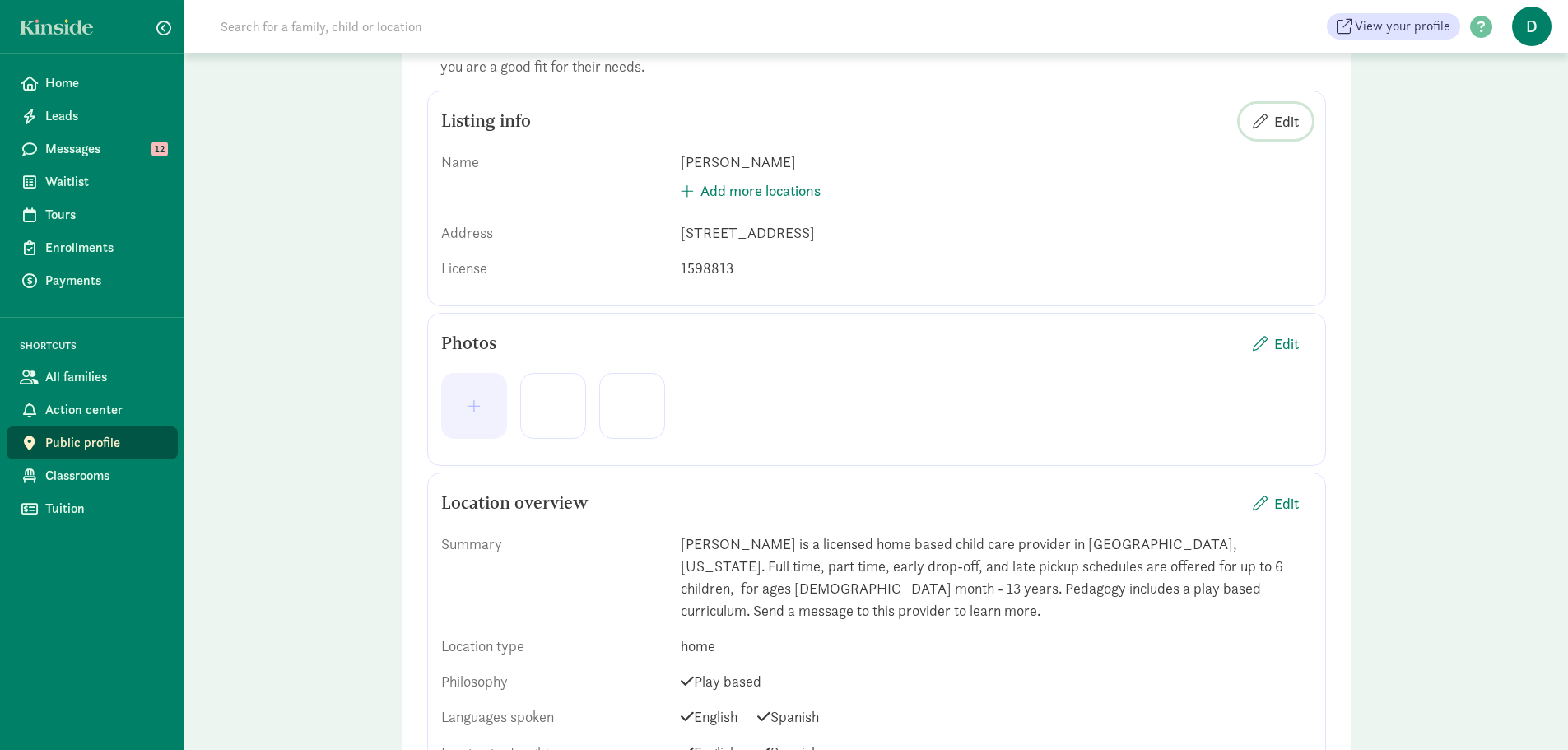
click at [1270, 121] on span "Edit" at bounding box center [1275, 121] width 46 height 22
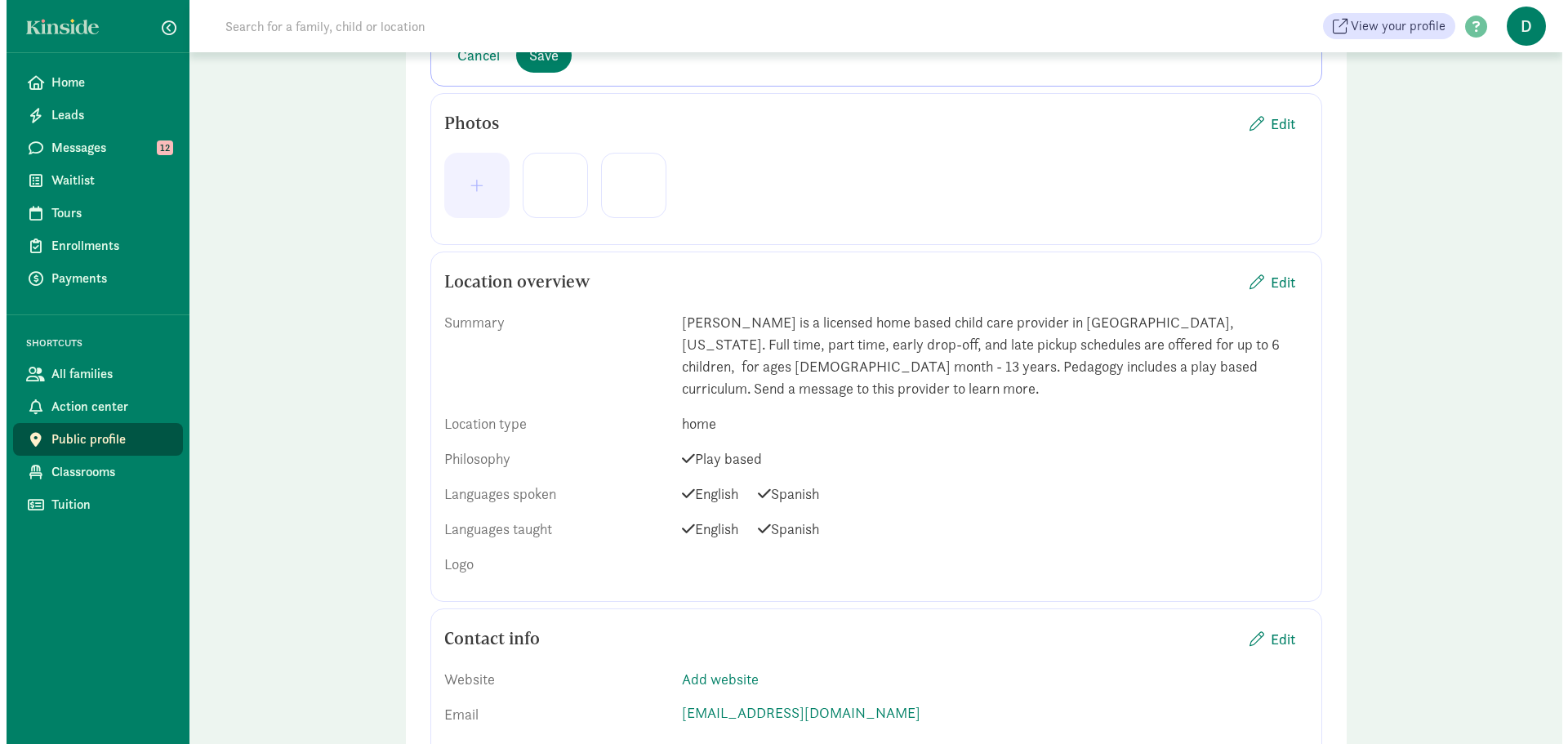
scroll to position [436, 0]
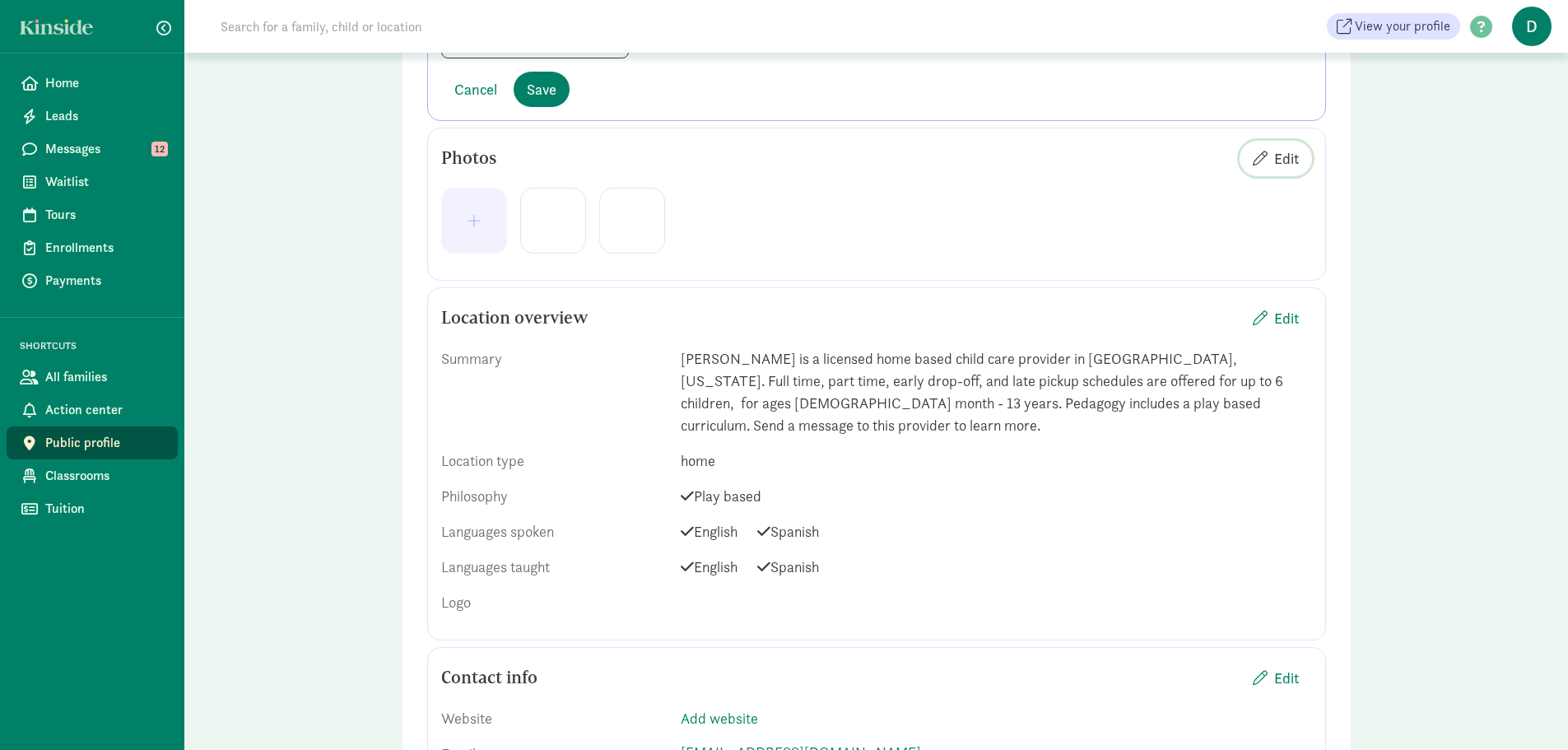
click at [1271, 170] on button "Edit" at bounding box center [1275, 158] width 73 height 36
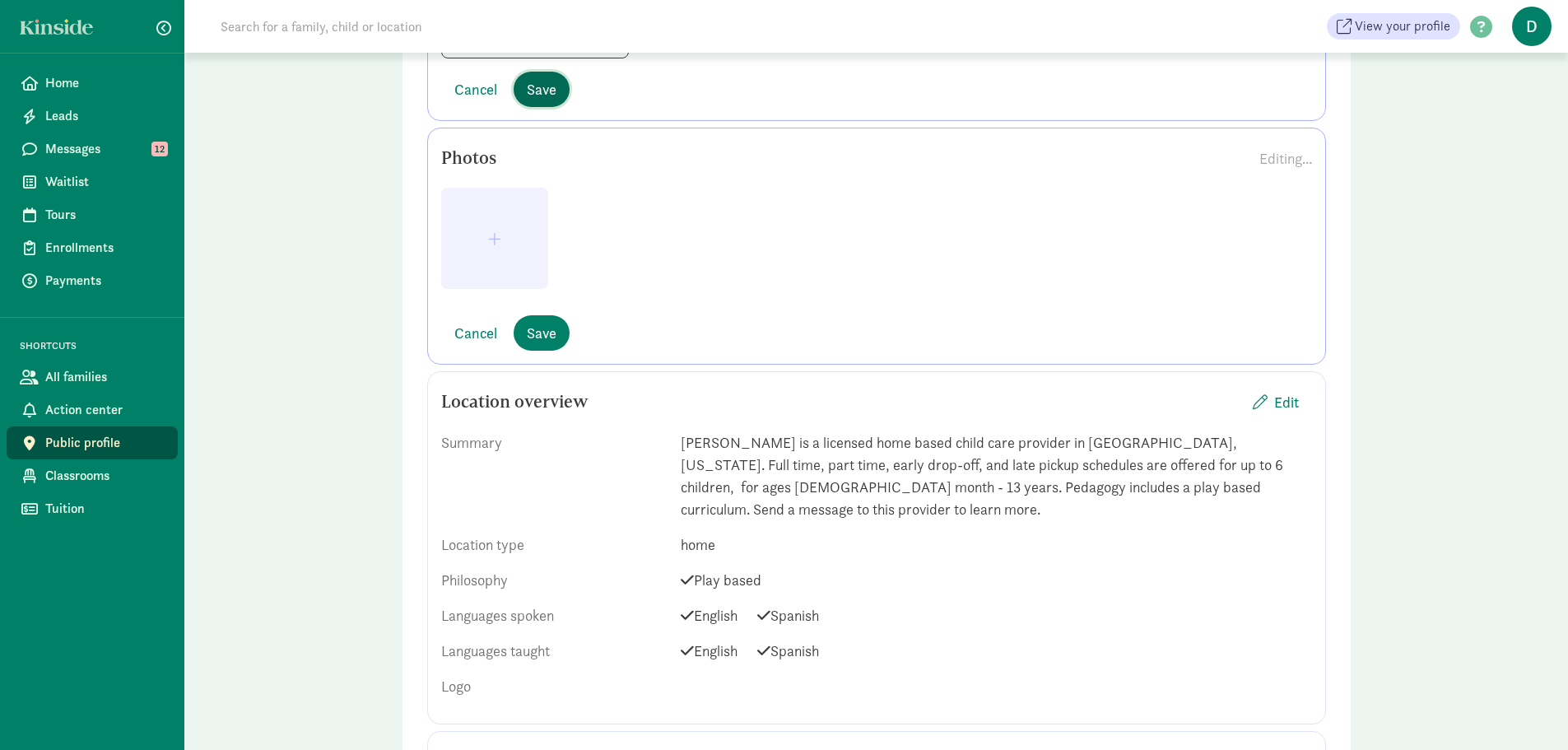
click at [532, 100] on button "Save" at bounding box center [541, 89] width 56 height 36
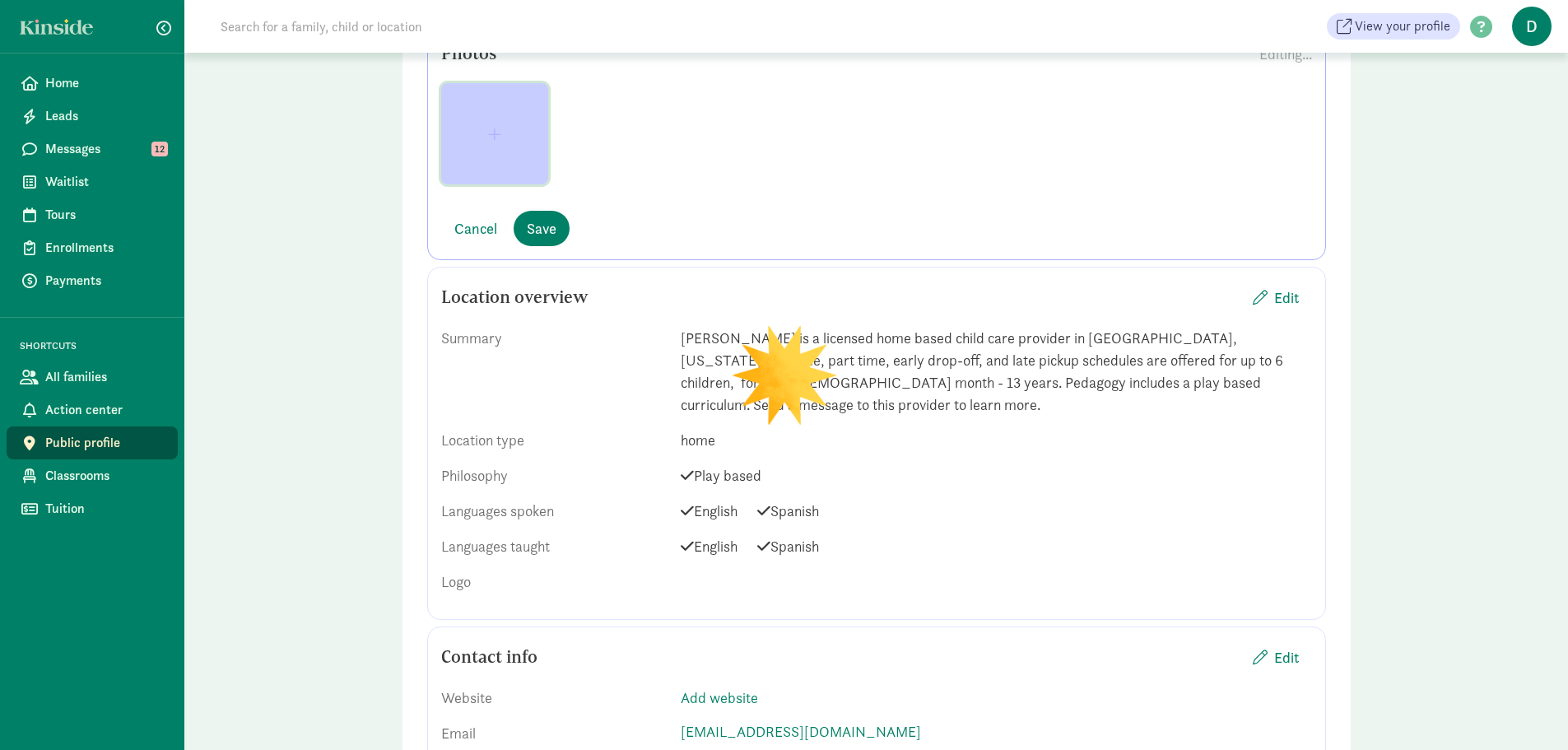
click at [508, 155] on button "button" at bounding box center [494, 134] width 107 height 101
